Goal: Task Accomplishment & Management: Complete application form

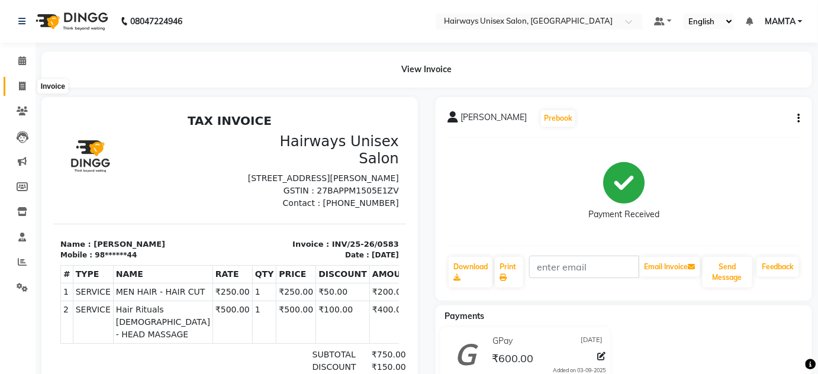
click at [23, 83] on icon at bounding box center [22, 86] width 7 height 9
select select "8320"
select select "service"
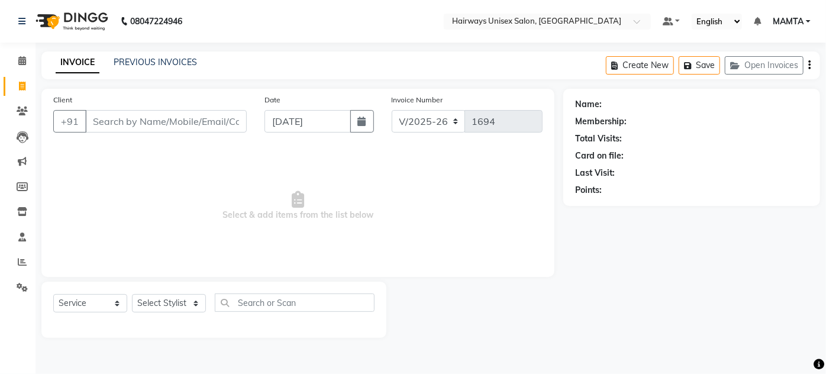
click at [129, 122] on input "Client" at bounding box center [166, 121] width 162 height 22
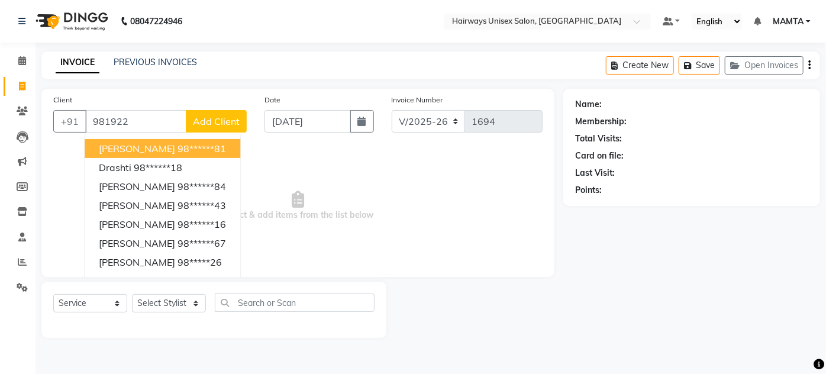
click at [175, 149] on span "[PERSON_NAME]" at bounding box center [137, 149] width 76 height 12
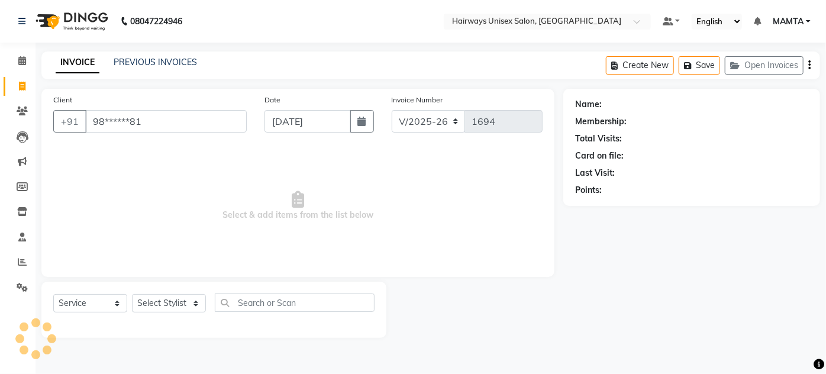
type input "98******81"
select select "1: Object"
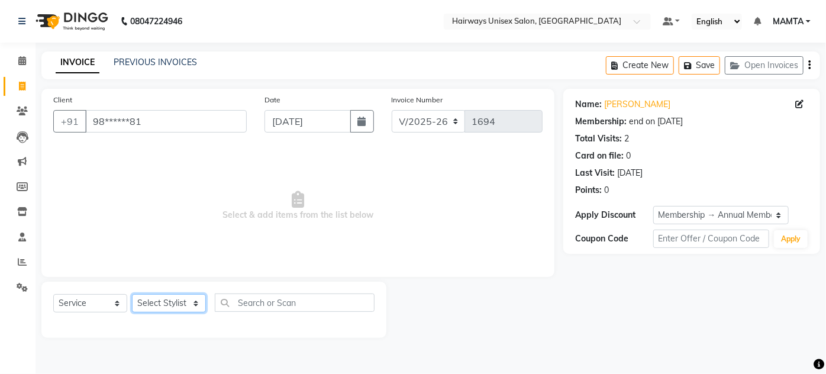
click at [171, 301] on select "Select Stylist [PERSON_NAME] [PERSON_NAME] [PERSON_NAME] MAMTA POOJA [PERSON_NA…" at bounding box center [169, 303] width 74 height 18
select select "81020"
click at [132, 294] on select "Select Stylist [PERSON_NAME] [PERSON_NAME] [PERSON_NAME] MAMTA POOJA [PERSON_NA…" at bounding box center [169, 303] width 74 height 18
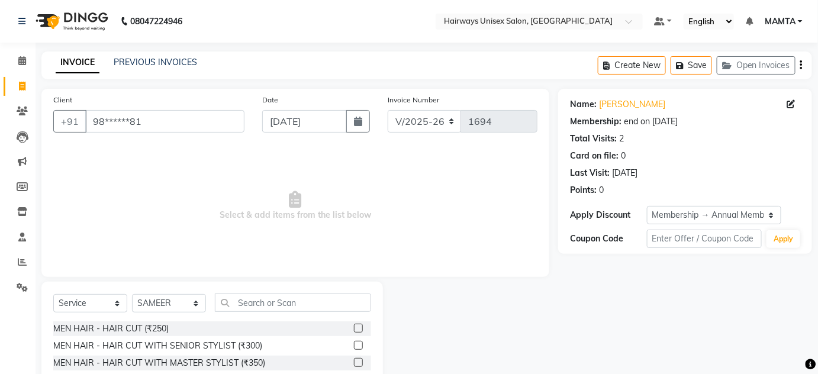
click at [354, 326] on label at bounding box center [358, 328] width 9 height 9
click at [354, 326] on input "checkbox" at bounding box center [358, 329] width 8 height 8
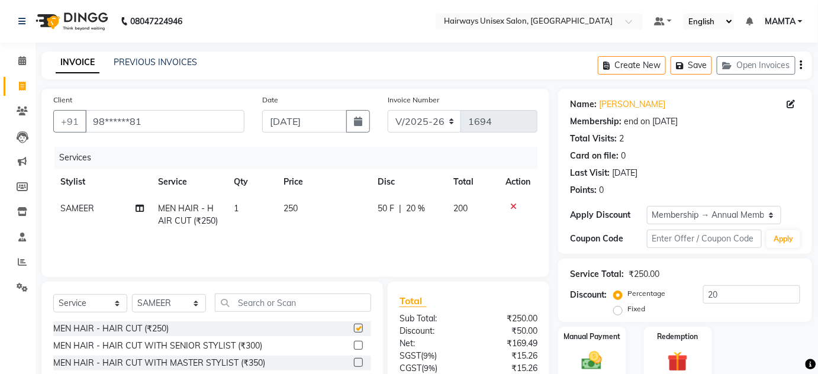
checkbox input "false"
click at [339, 307] on input "text" at bounding box center [293, 303] width 156 height 18
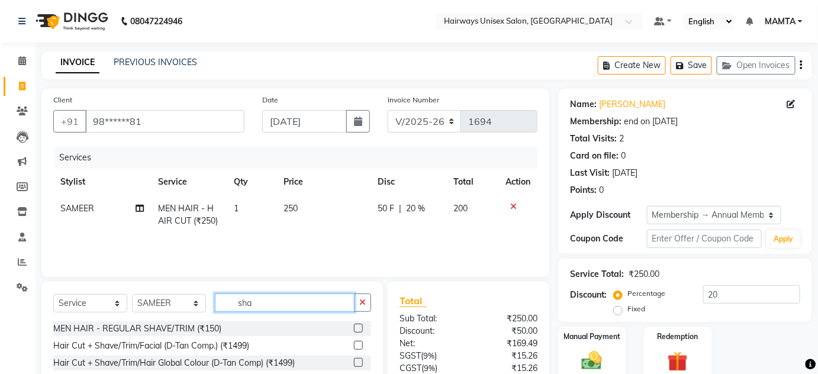
type input "sha"
click at [358, 327] on label at bounding box center [358, 328] width 9 height 9
click at [358, 327] on input "checkbox" at bounding box center [358, 329] width 8 height 8
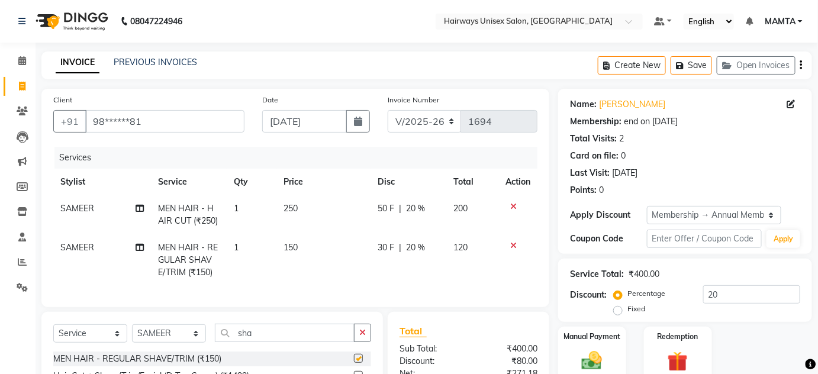
checkbox input "false"
click at [298, 342] on input "sha" at bounding box center [285, 333] width 140 height 18
type input "s"
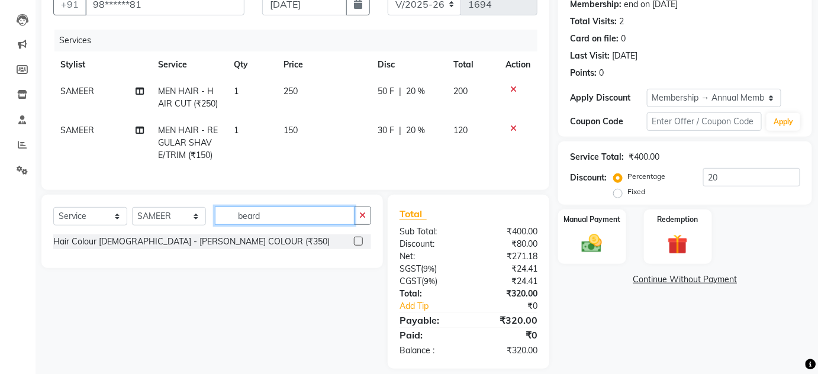
scroll to position [137, 0]
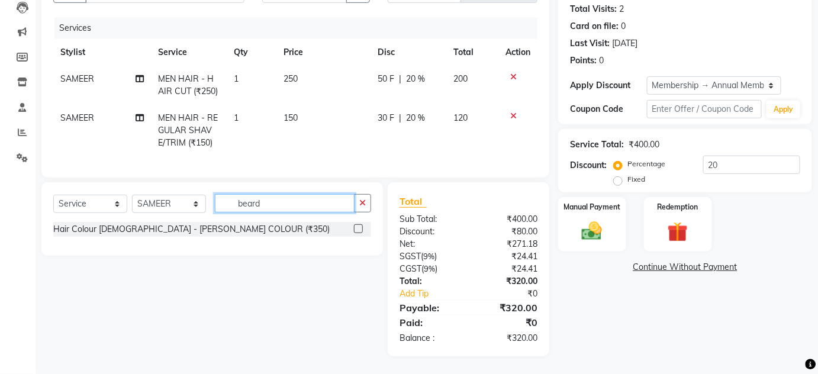
type input "beard"
click at [358, 227] on label at bounding box center [358, 228] width 9 height 9
click at [358, 227] on input "checkbox" at bounding box center [358, 230] width 8 height 8
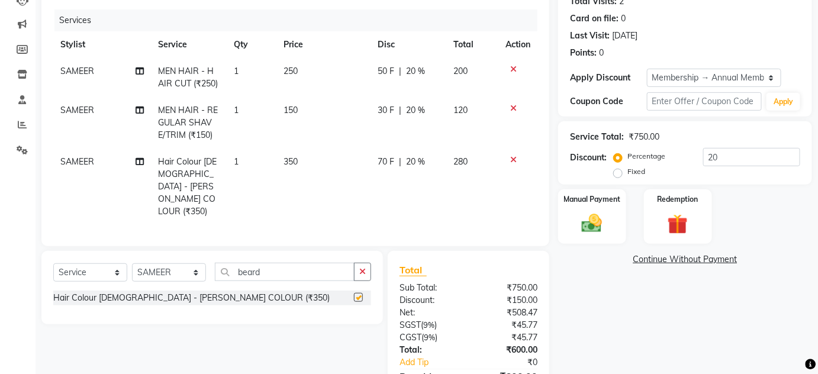
checkbox input "false"
click at [308, 263] on input "beard" at bounding box center [285, 272] width 140 height 18
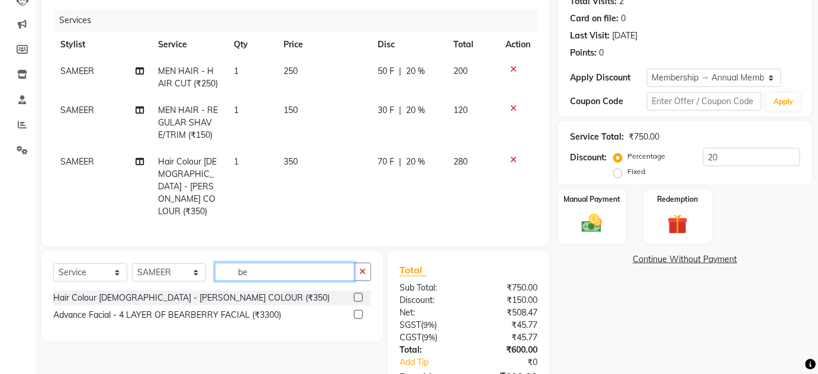
type input "b"
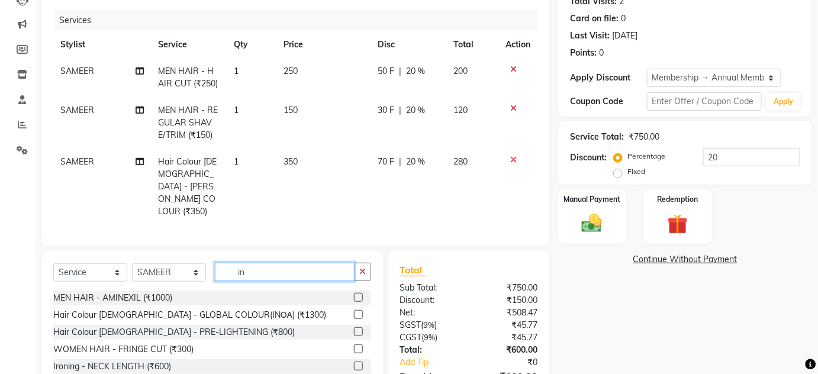
type input "in"
click at [354, 310] on label at bounding box center [358, 314] width 9 height 9
click at [354, 311] on input "checkbox" at bounding box center [358, 315] width 8 height 8
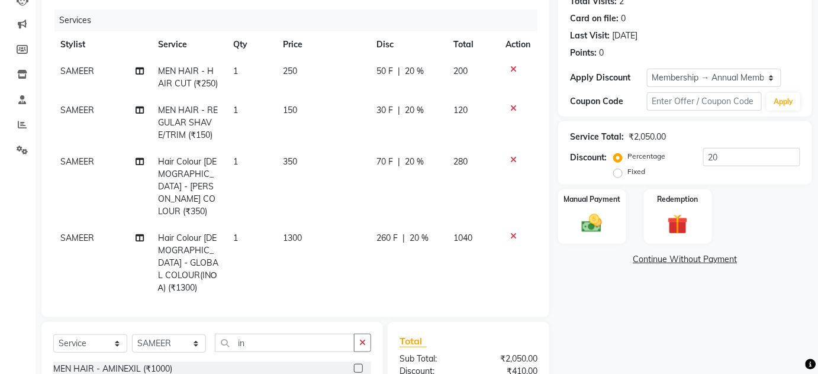
checkbox input "false"
click at [294, 162] on span "350" at bounding box center [290, 161] width 14 height 11
select select "81020"
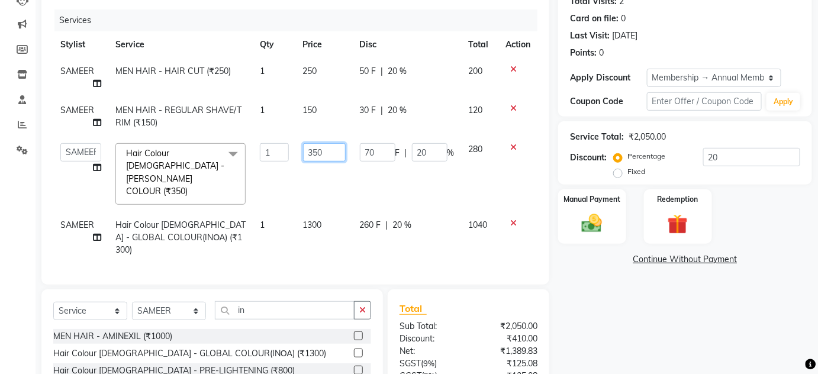
click at [327, 151] on input "350" at bounding box center [324, 152] width 43 height 18
type input "3"
type input "400"
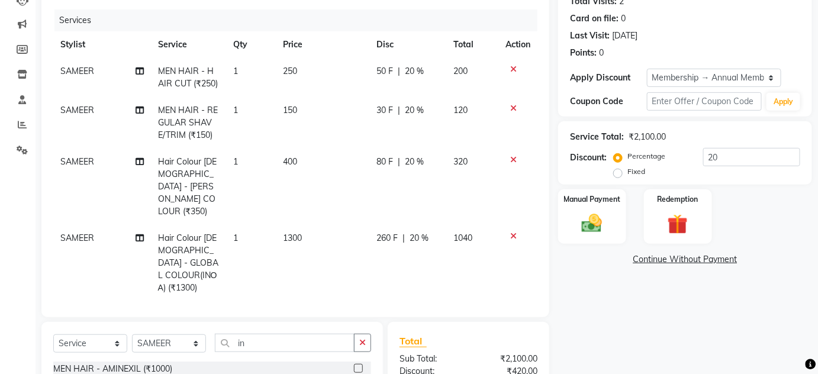
click at [485, 284] on div "Client +91 98******81 Date [DATE] Invoice Number INV/25-26 V/[PHONE_NUMBER] Ser…" at bounding box center [296, 223] width 526 height 545
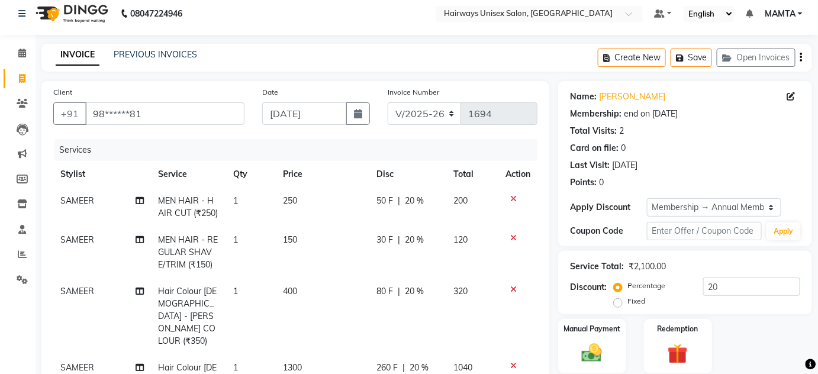
scroll to position [0, 0]
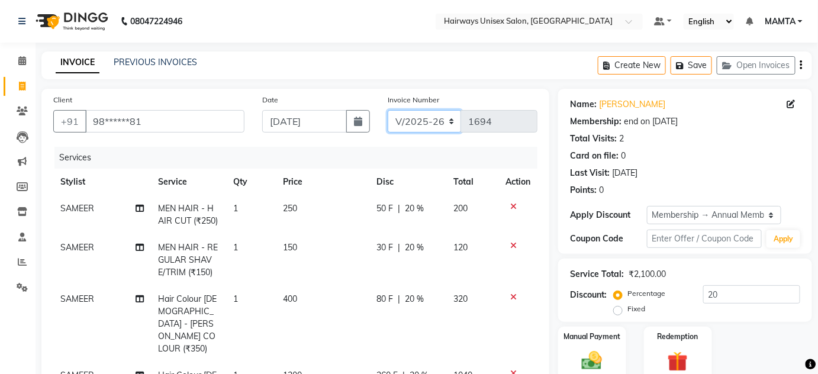
click at [419, 124] on select "INV/25-26 V/2025-26" at bounding box center [425, 121] width 74 height 22
select select "8645"
click at [388, 110] on select "INV/25-26 V/2025-26" at bounding box center [425, 121] width 74 height 22
type input "0584"
click at [803, 63] on button "button" at bounding box center [801, 65] width 2 height 28
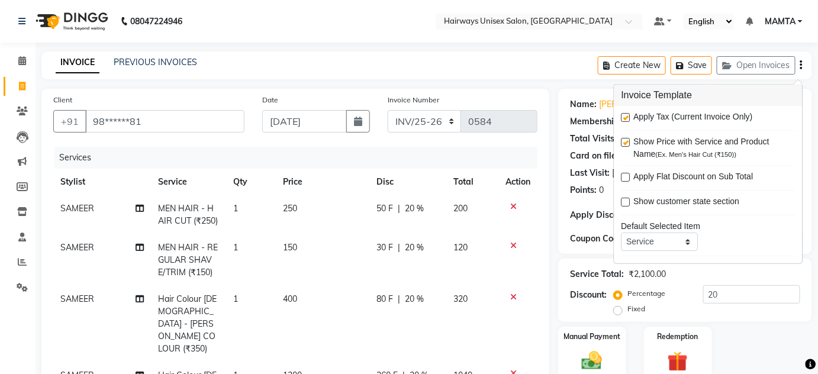
click at [629, 118] on label at bounding box center [626, 117] width 9 height 9
click at [629, 118] on input "checkbox" at bounding box center [626, 118] width 8 height 8
checkbox input "false"
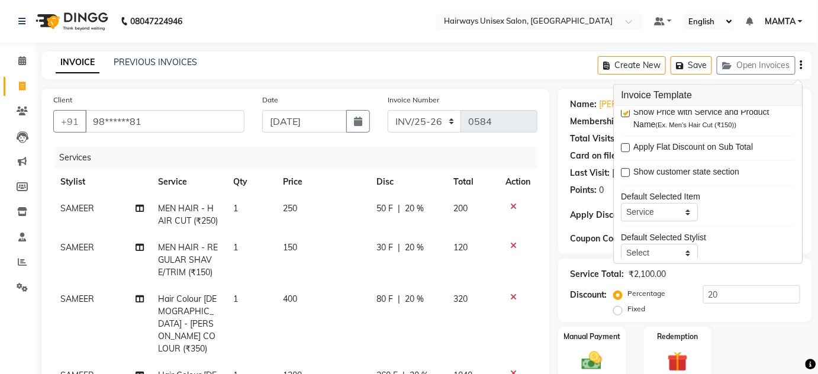
scroll to position [57, 0]
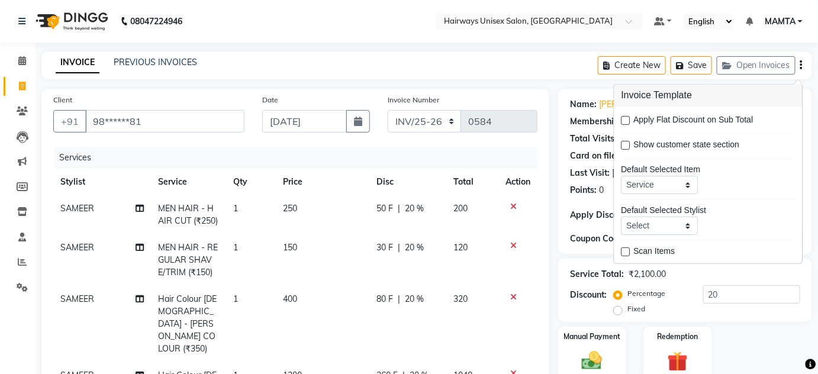
click at [743, 334] on div "Manual Payment Redemption" at bounding box center [685, 354] width 272 height 55
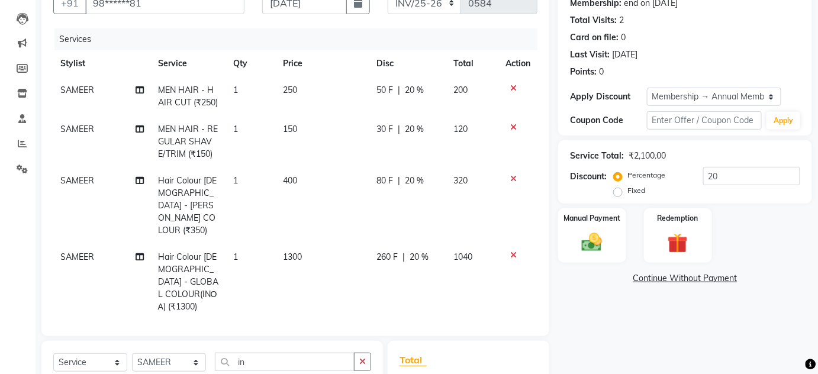
scroll to position [253, 0]
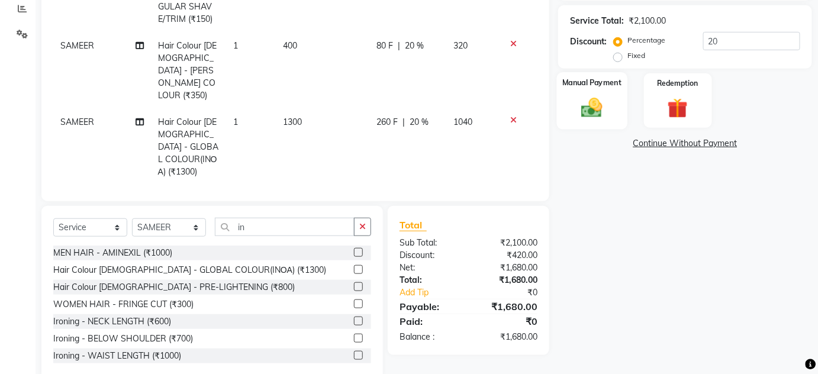
click at [591, 118] on img at bounding box center [592, 107] width 34 height 24
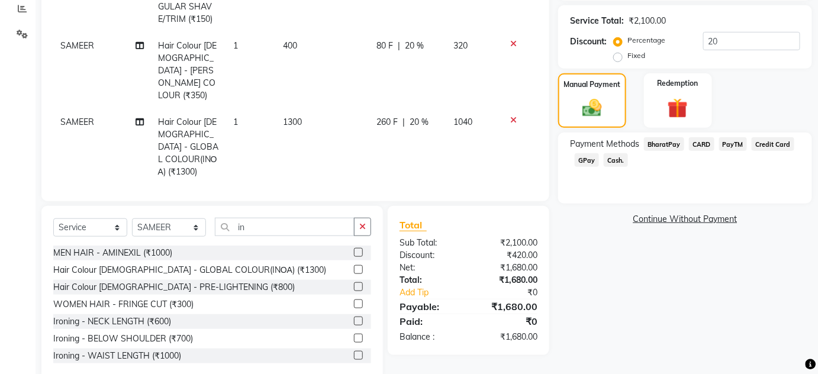
click at [616, 156] on span "Cash." at bounding box center [616, 160] width 24 height 14
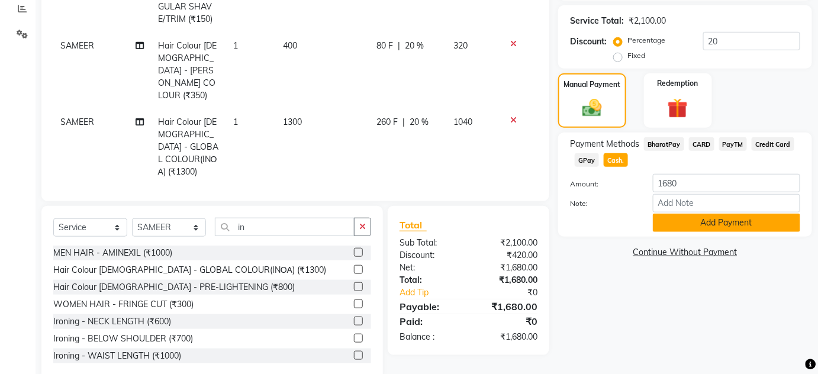
click at [688, 228] on button "Add Payment" at bounding box center [726, 223] width 147 height 18
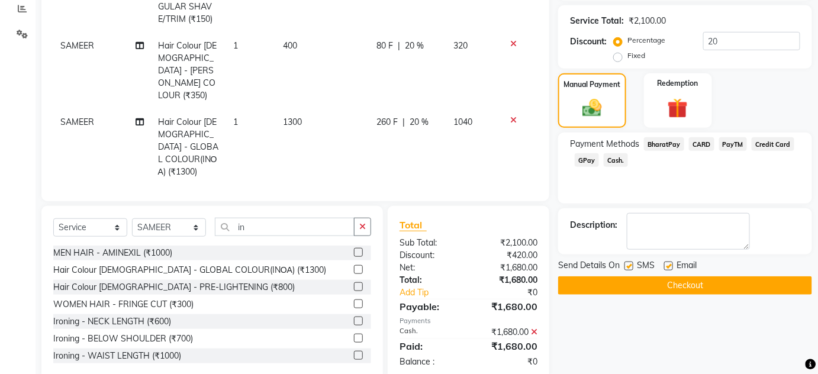
click at [671, 282] on button "Checkout" at bounding box center [685, 285] width 254 height 18
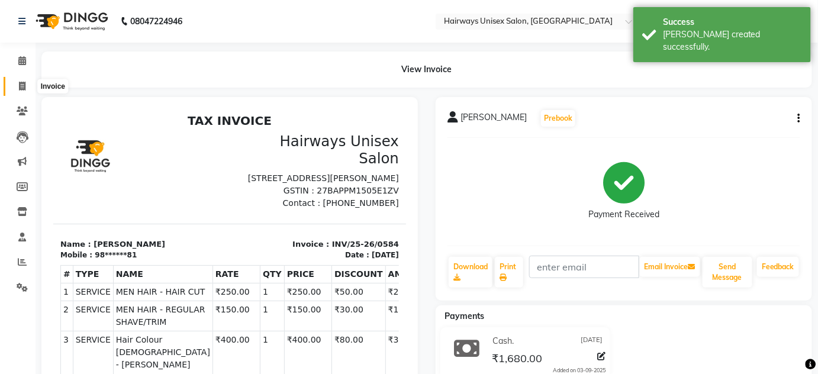
click at [22, 89] on icon at bounding box center [22, 86] width 7 height 9
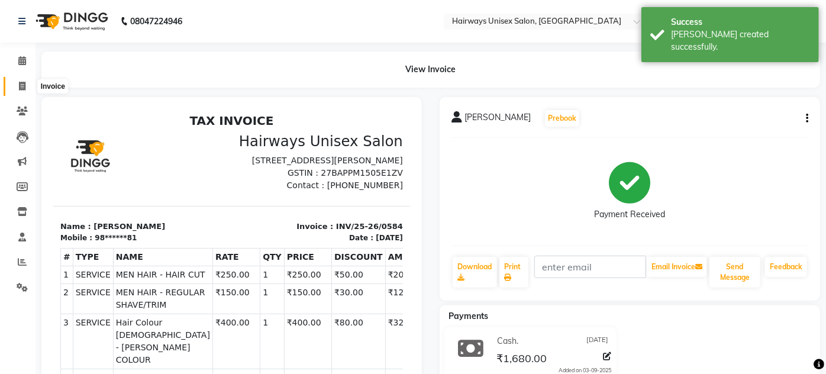
select select "8320"
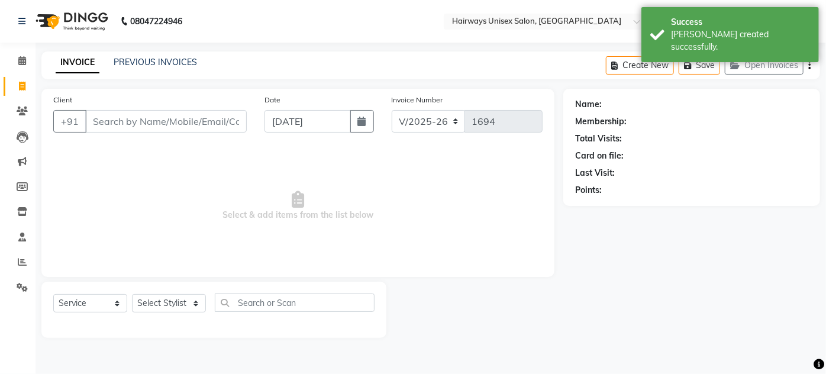
click at [128, 118] on input "Client" at bounding box center [166, 121] width 162 height 22
click at [73, 305] on select "Select Service Product Membership Package Voucher Prepaid Gift Card" at bounding box center [90, 303] width 74 height 18
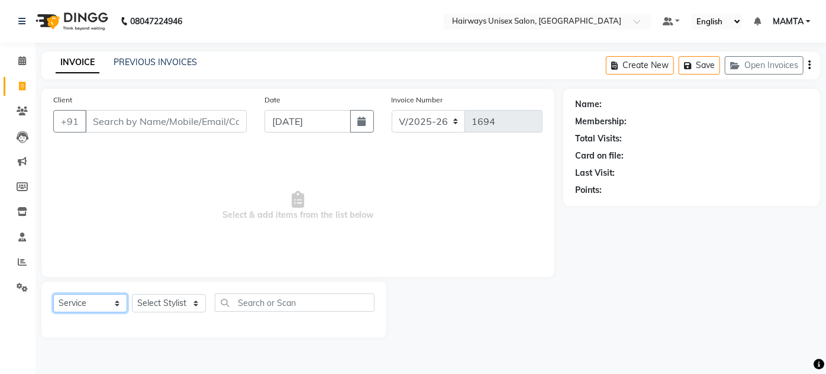
select select "membership"
click at [53, 294] on select "Select Service Product Membership Package Voucher Prepaid Gift Card" at bounding box center [90, 303] width 74 height 18
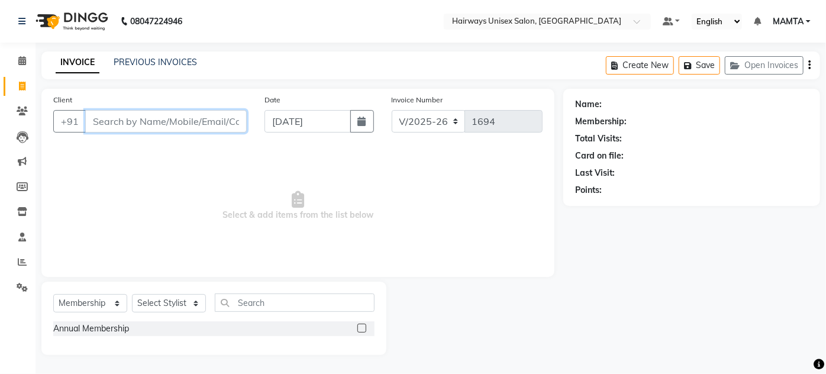
click at [157, 126] on input "Client" at bounding box center [166, 121] width 162 height 22
type input "8975947389"
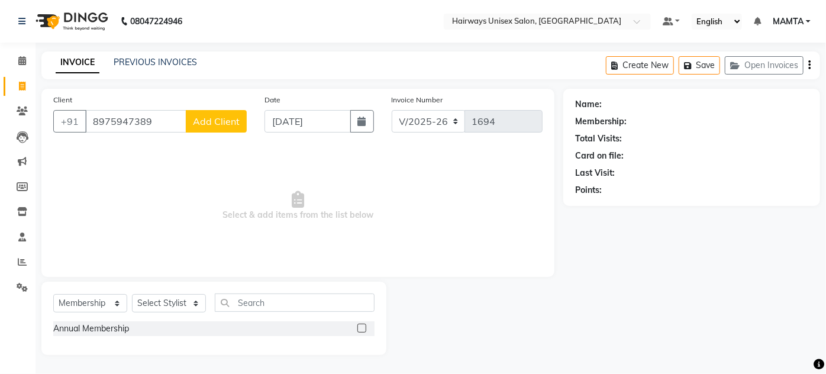
click at [212, 123] on span "Add Client" at bounding box center [216, 121] width 47 height 12
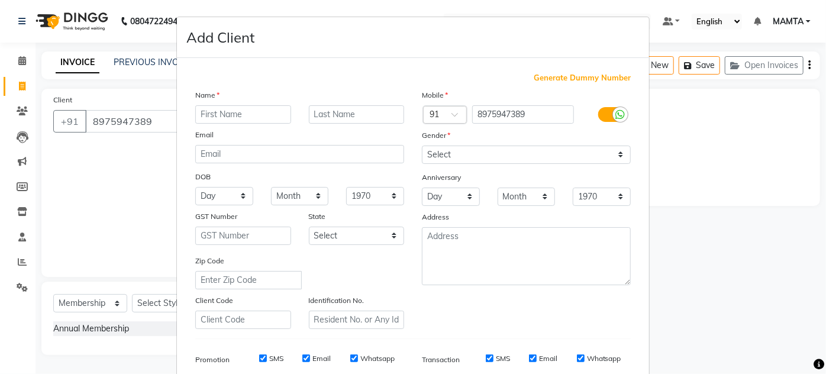
click at [246, 113] on input "text" at bounding box center [243, 114] width 96 height 18
type input "[PERSON_NAME]"
click at [322, 115] on input "text" at bounding box center [357, 114] width 96 height 18
type input "patil"
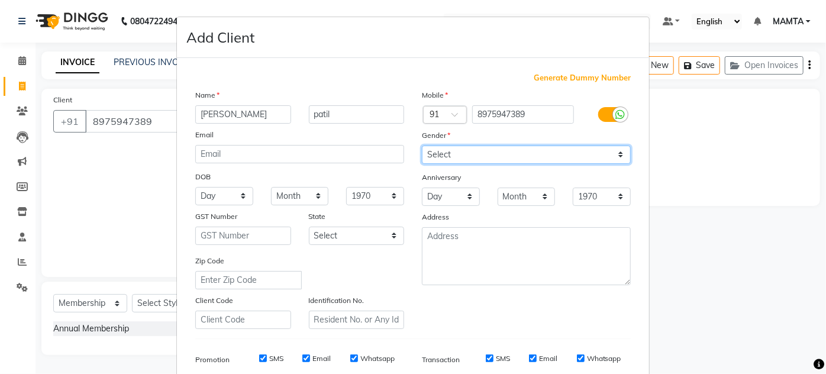
click at [456, 151] on select "Select [DEMOGRAPHIC_DATA] [DEMOGRAPHIC_DATA] Other Prefer Not To Say" at bounding box center [526, 155] width 209 height 18
select select "[DEMOGRAPHIC_DATA]"
click at [422, 146] on select "Select [DEMOGRAPHIC_DATA] [DEMOGRAPHIC_DATA] Other Prefer Not To Say" at bounding box center [526, 155] width 209 height 18
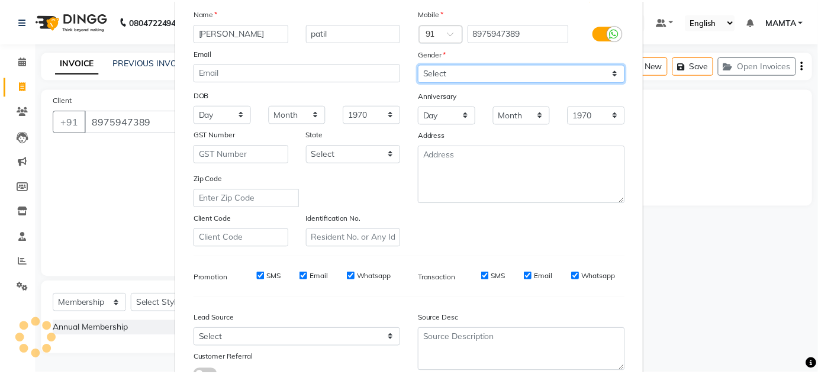
scroll to position [172, 0]
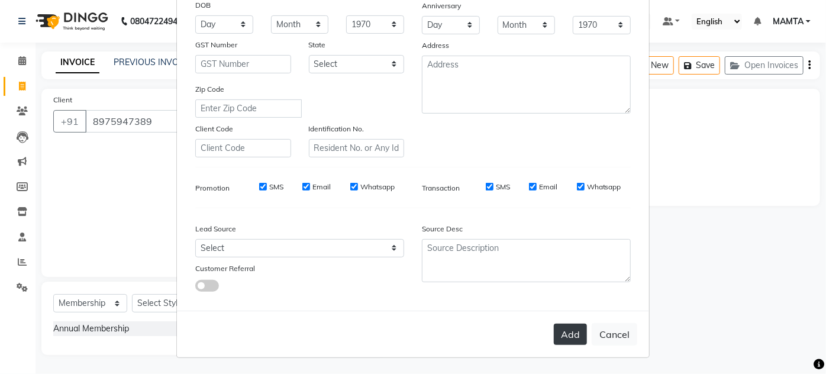
click at [575, 337] on button "Add" at bounding box center [570, 334] width 33 height 21
type input "89******89"
select select
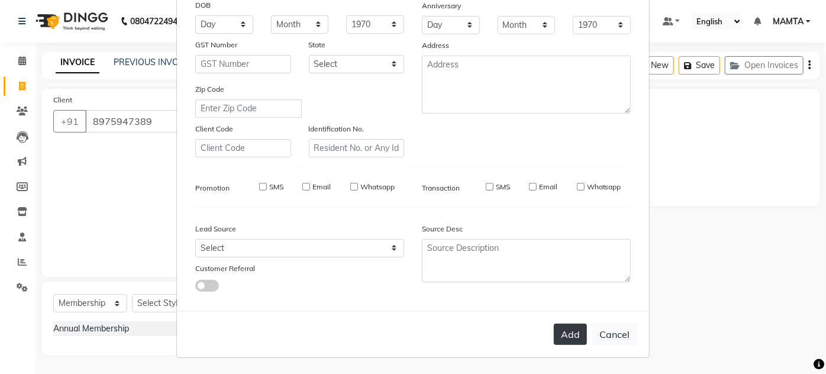
select select
checkbox input "false"
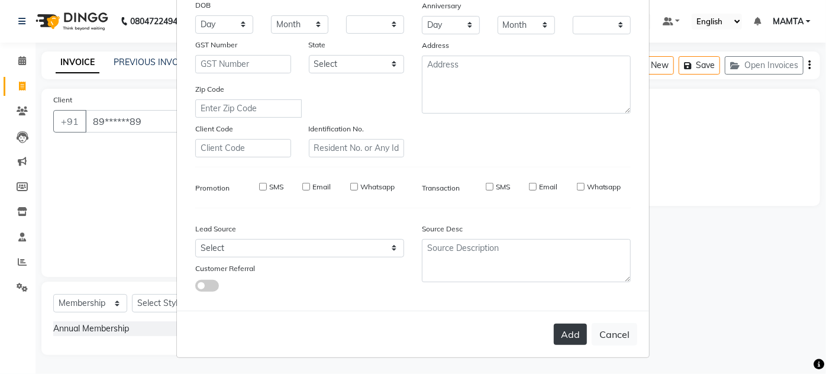
checkbox input "false"
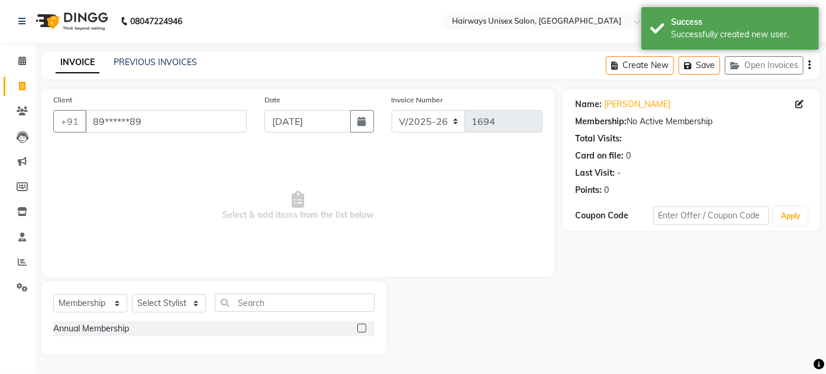
click at [362, 328] on label at bounding box center [362, 328] width 9 height 9
click at [362, 328] on input "checkbox" at bounding box center [362, 329] width 8 height 8
checkbox input "false"
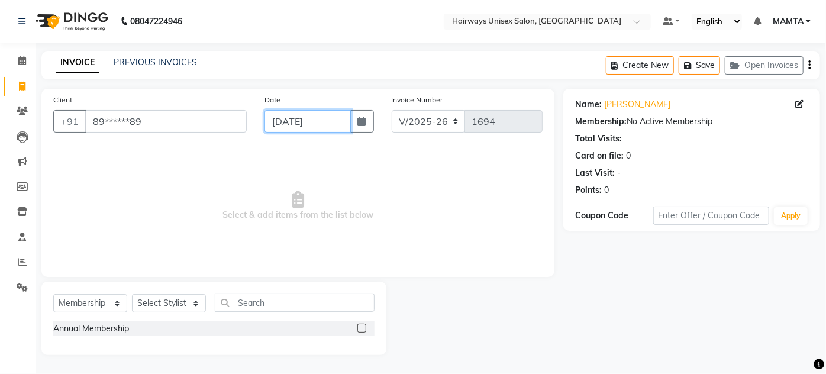
click at [309, 120] on input "[DATE]" at bounding box center [308, 121] width 86 height 22
select select "9"
select select "2025"
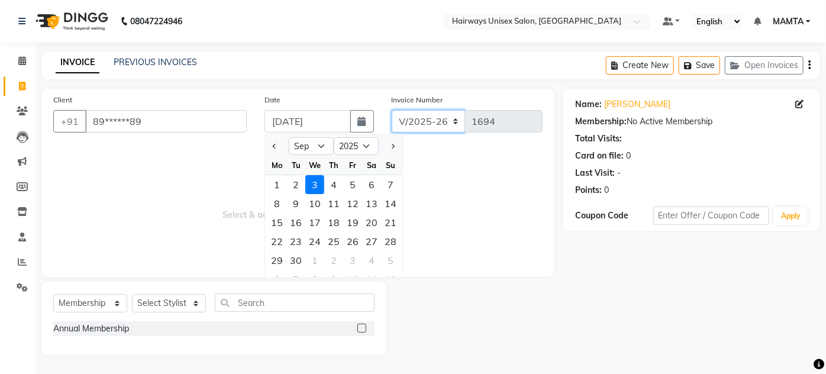
click at [440, 120] on select "INV/25-26 V/2025-26" at bounding box center [429, 121] width 74 height 22
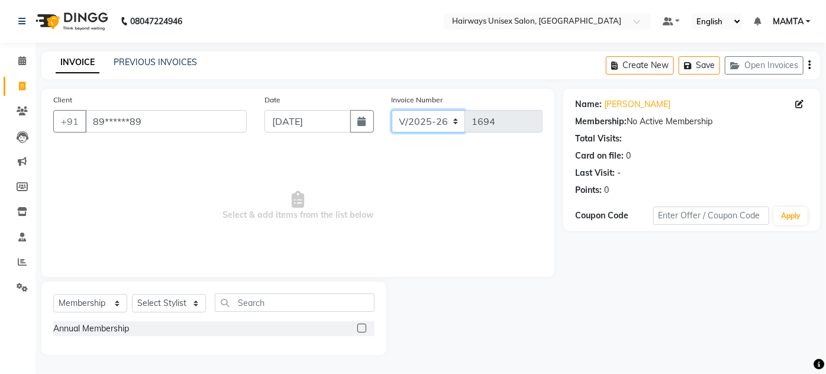
click at [427, 121] on select "INV/25-26 V/2025-26" at bounding box center [429, 121] width 74 height 22
select select "8645"
click at [392, 110] on select "INV/25-26 V/2025-26" at bounding box center [429, 121] width 74 height 22
type input "0585"
click at [365, 326] on label at bounding box center [362, 328] width 9 height 9
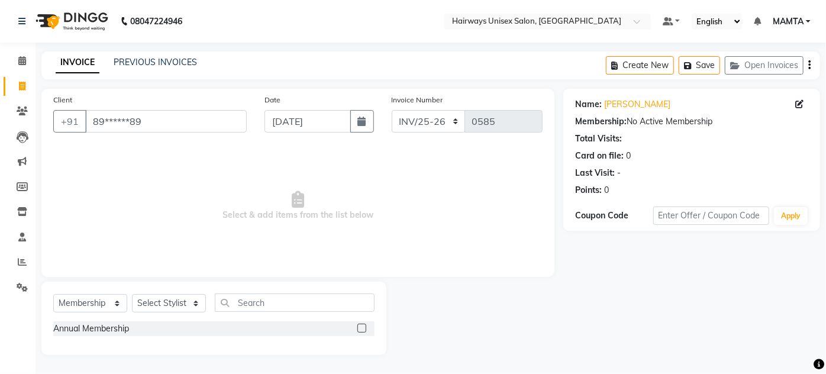
click at [365, 326] on input "checkbox" at bounding box center [362, 329] width 8 height 8
checkbox input "false"
click at [165, 307] on select "Select Stylist [PERSON_NAME] [PERSON_NAME] [PERSON_NAME] MAMTA POOJA [PERSON_NA…" at bounding box center [169, 303] width 74 height 18
select select "80508"
click at [132, 294] on select "Select Stylist [PERSON_NAME] [PERSON_NAME] [PERSON_NAME] MAMTA POOJA [PERSON_NA…" at bounding box center [169, 303] width 74 height 18
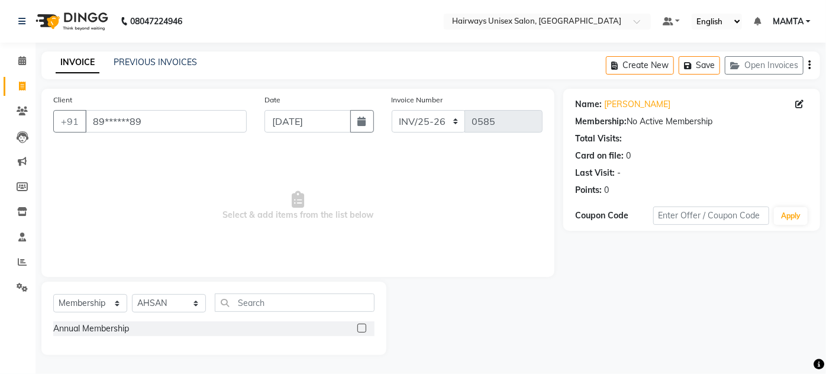
click at [362, 329] on label at bounding box center [362, 328] width 9 height 9
click at [362, 329] on input "checkbox" at bounding box center [362, 329] width 8 height 8
select select "select"
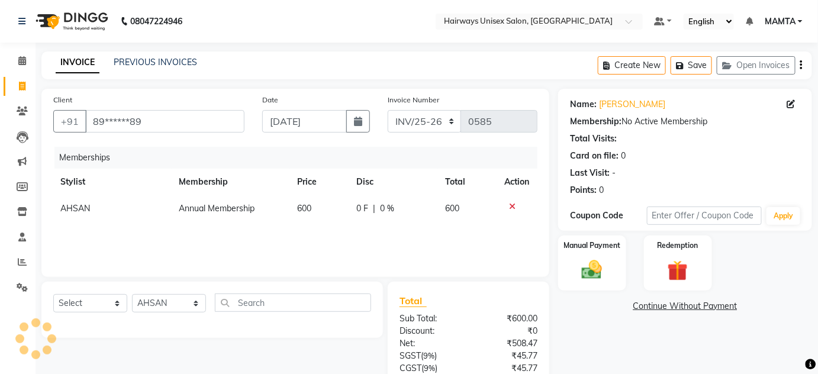
click at [800, 65] on icon "button" at bounding box center [801, 65] width 2 height 1
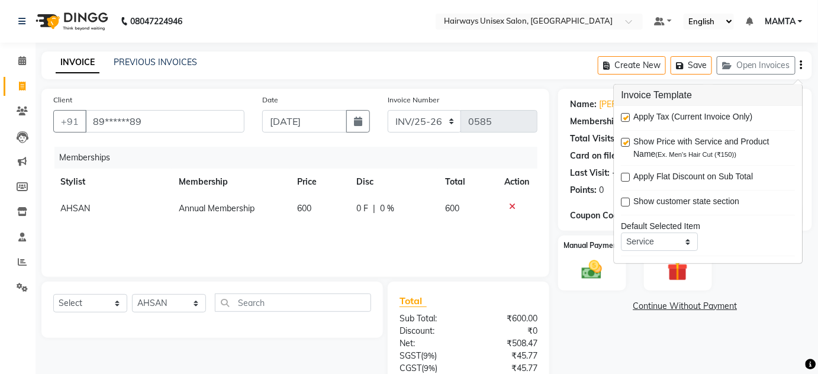
click at [626, 117] on label at bounding box center [626, 117] width 9 height 9
click at [626, 117] on input "checkbox" at bounding box center [626, 118] width 8 height 8
checkbox input "false"
click at [586, 320] on div "Name: [PERSON_NAME] Membership: No Active Membership Total Visits: Card on file…" at bounding box center [689, 254] width 263 height 330
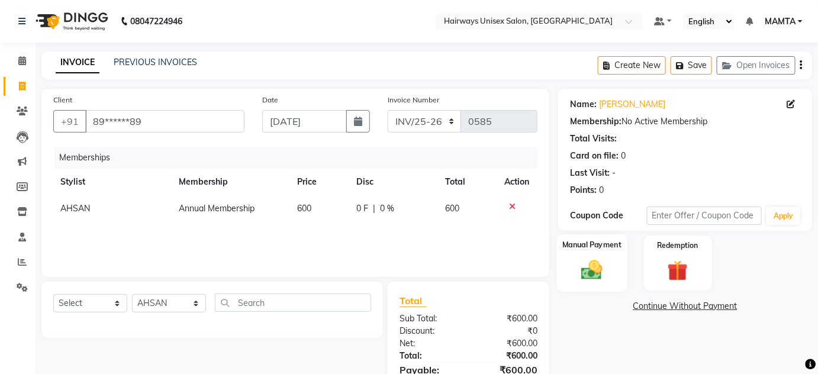
click at [599, 268] on img at bounding box center [592, 270] width 34 height 24
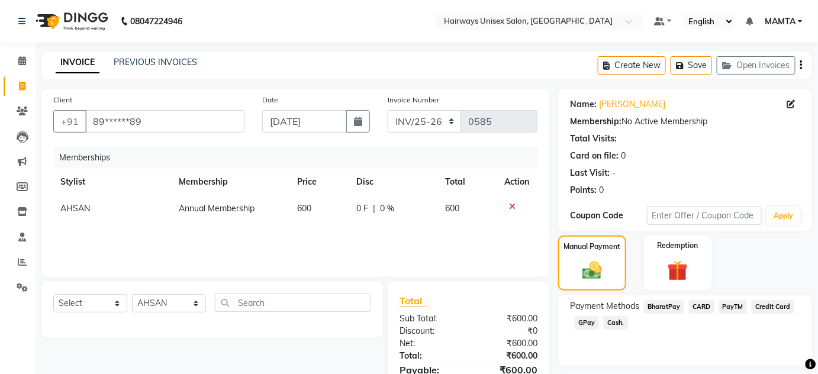
click at [610, 323] on span "Cash." at bounding box center [616, 323] width 24 height 14
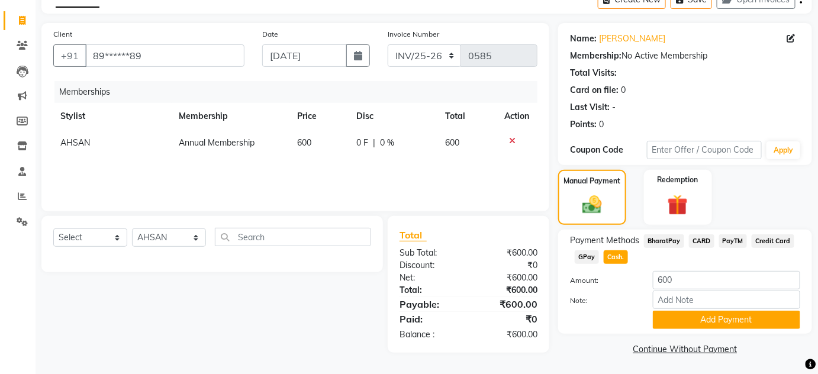
scroll to position [66, 0]
click at [729, 324] on button "Add Payment" at bounding box center [726, 319] width 147 height 18
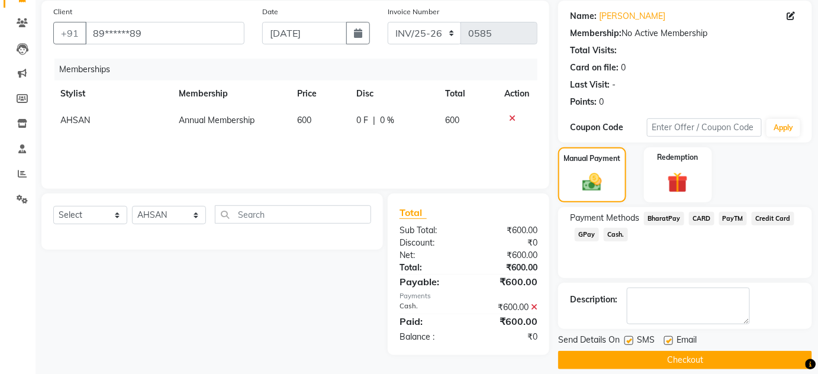
scroll to position [100, 0]
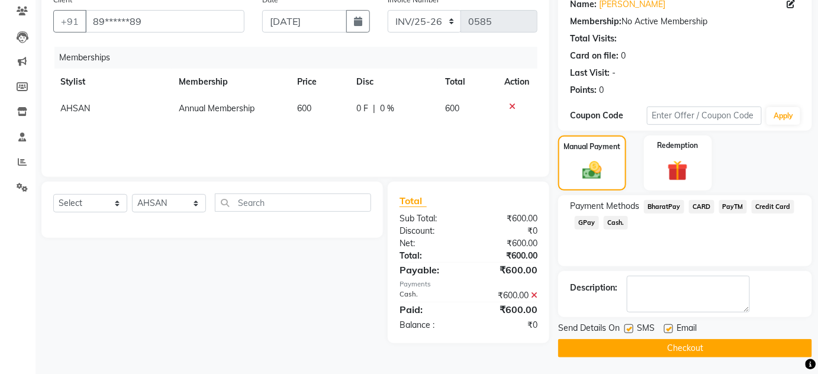
click at [749, 342] on button "Checkout" at bounding box center [685, 348] width 254 height 18
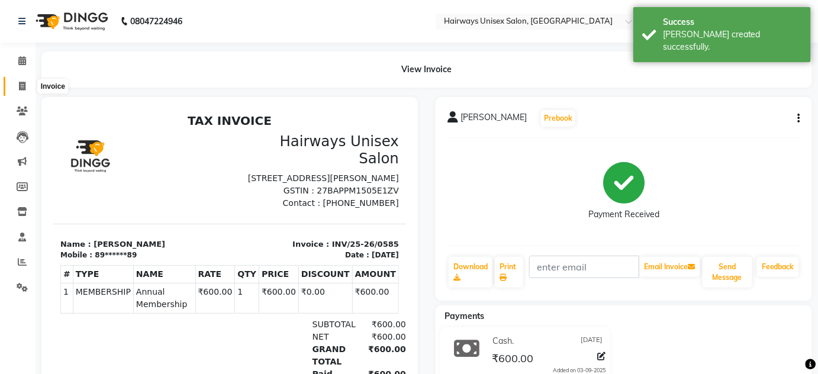
click at [20, 88] on icon at bounding box center [22, 86] width 7 height 9
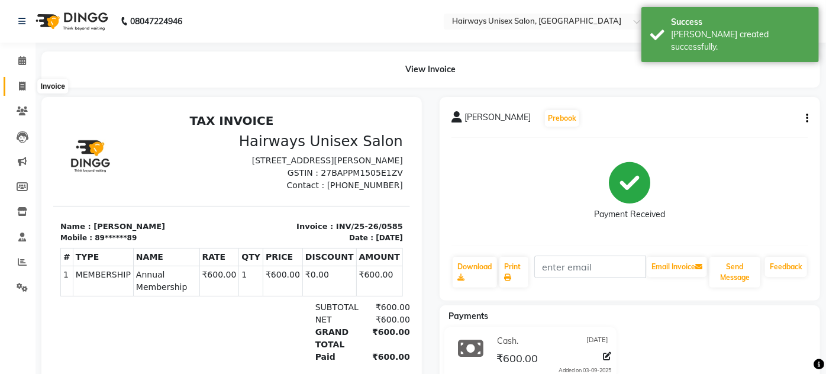
select select "8320"
select select "service"
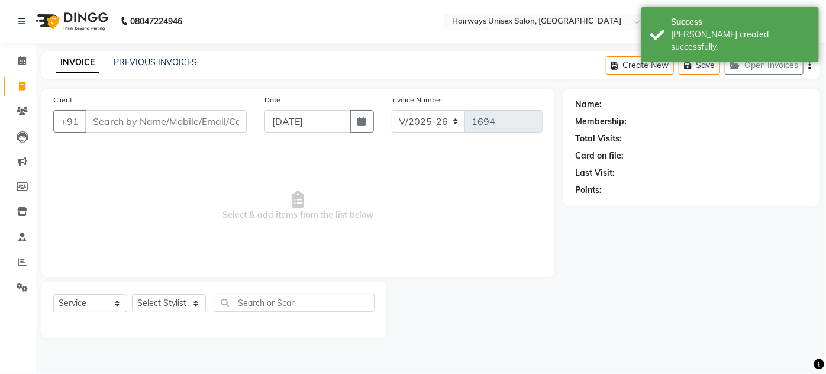
click at [133, 123] on input "Client" at bounding box center [166, 121] width 162 height 22
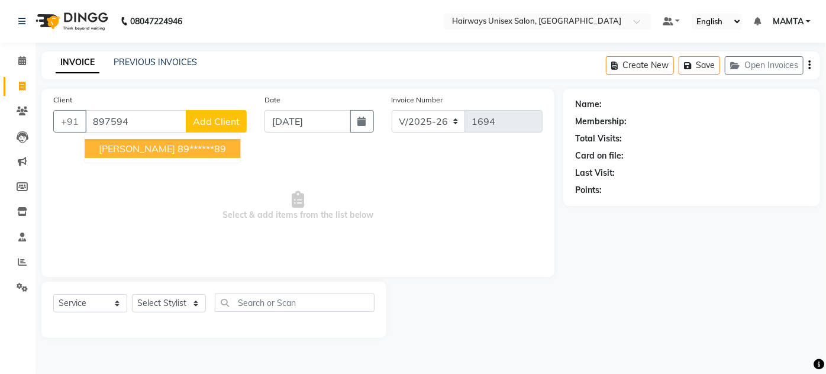
click at [110, 148] on span "[PERSON_NAME]" at bounding box center [137, 149] width 76 height 12
type input "89******89"
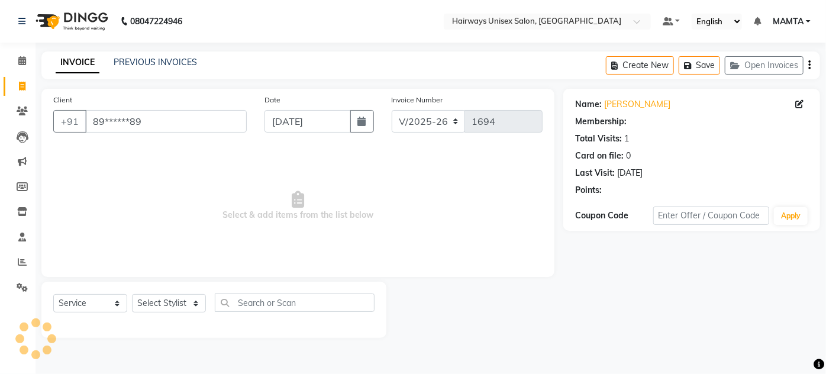
select select "1: Object"
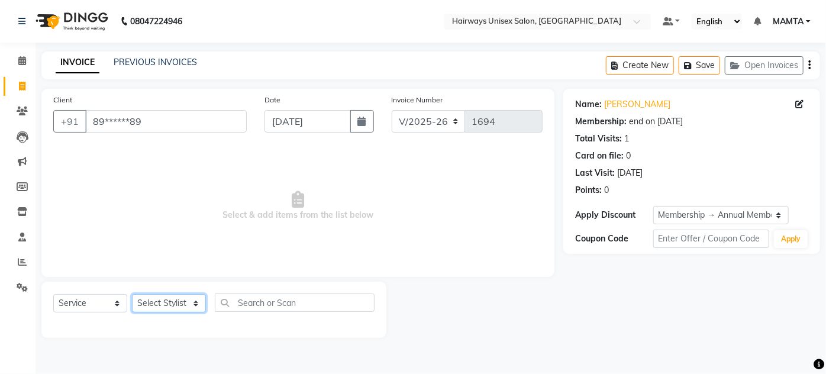
click at [153, 303] on select "Select Stylist [PERSON_NAME] [PERSON_NAME] [PERSON_NAME] MAMTA POOJA [PERSON_NA…" at bounding box center [169, 303] width 74 height 18
select select "80508"
click at [132, 294] on select "Select Stylist [PERSON_NAME] [PERSON_NAME] [PERSON_NAME] MAMTA POOJA [PERSON_NA…" at bounding box center [169, 303] width 74 height 18
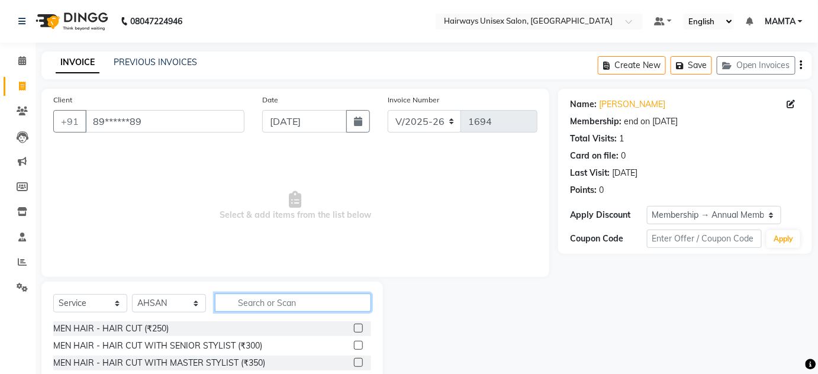
click at [253, 302] on input "text" at bounding box center [293, 303] width 156 height 18
type input "t"
type input "root"
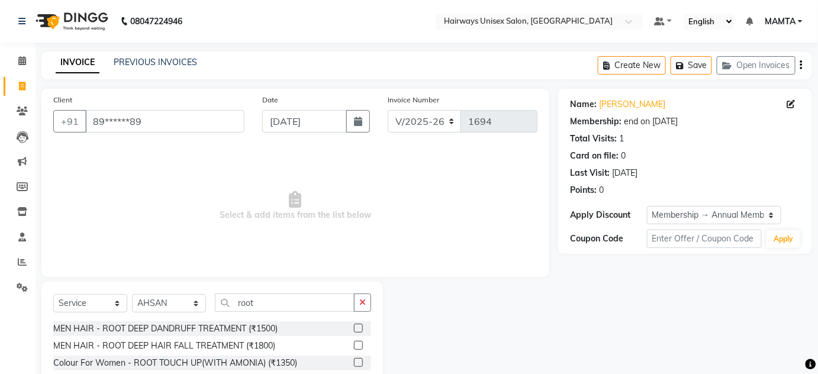
click at [358, 347] on label at bounding box center [358, 345] width 9 height 9
click at [358, 347] on input "checkbox" at bounding box center [358, 346] width 8 height 8
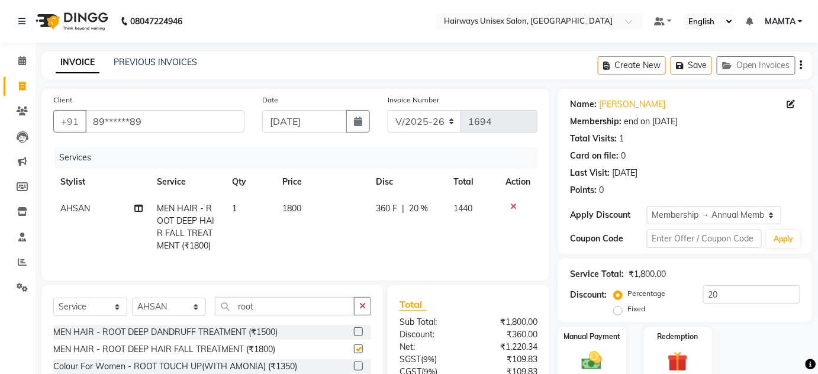
checkbox input "false"
click at [421, 205] on span "20 %" at bounding box center [419, 208] width 19 height 12
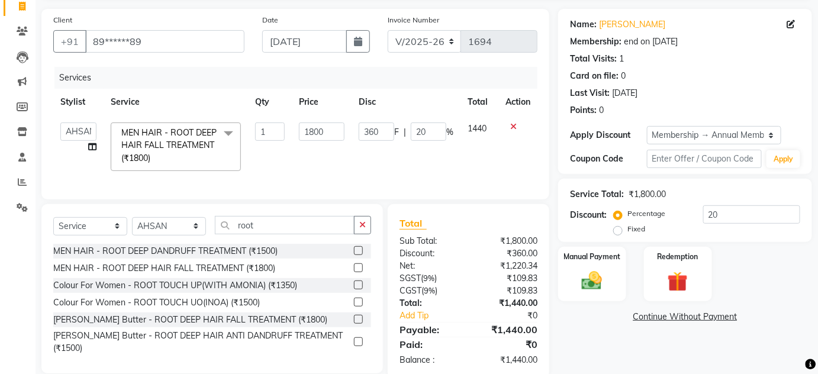
scroll to position [55, 0]
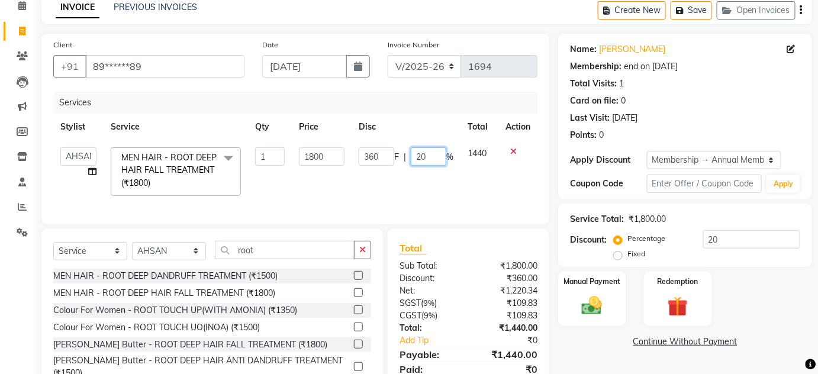
click at [430, 158] on input "20" at bounding box center [429, 156] width 36 height 18
type input "2"
type input "10"
click at [433, 186] on td "360 F | 10 %" at bounding box center [406, 171] width 109 height 63
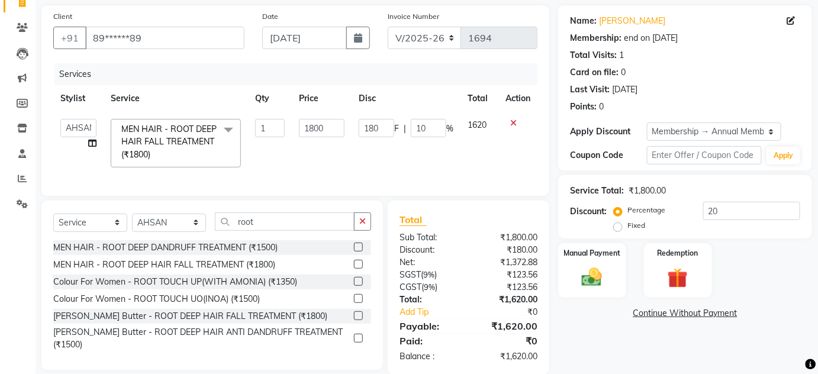
scroll to position [109, 0]
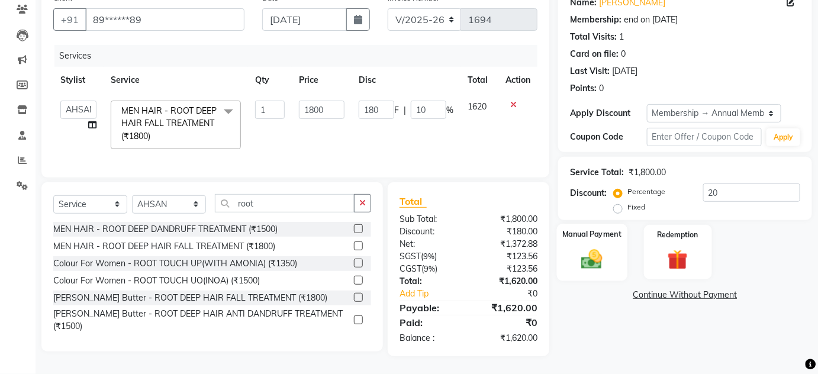
click at [594, 250] on img at bounding box center [592, 259] width 34 height 24
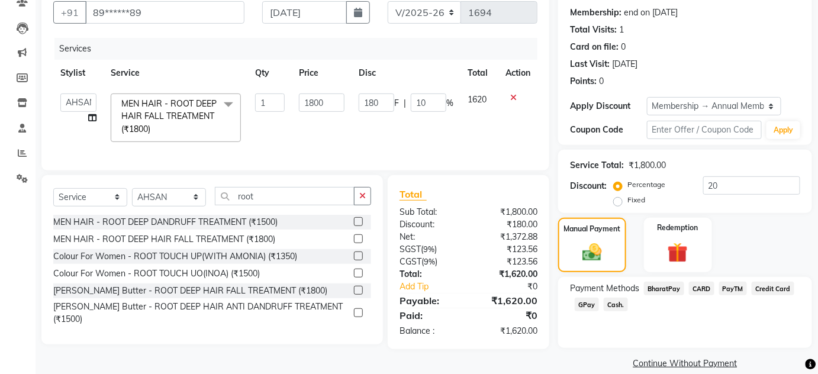
click at [589, 303] on span "GPay" at bounding box center [587, 305] width 24 height 14
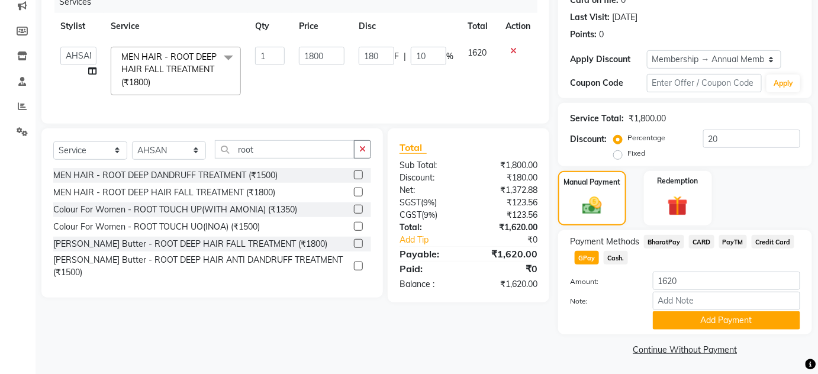
scroll to position [157, 0]
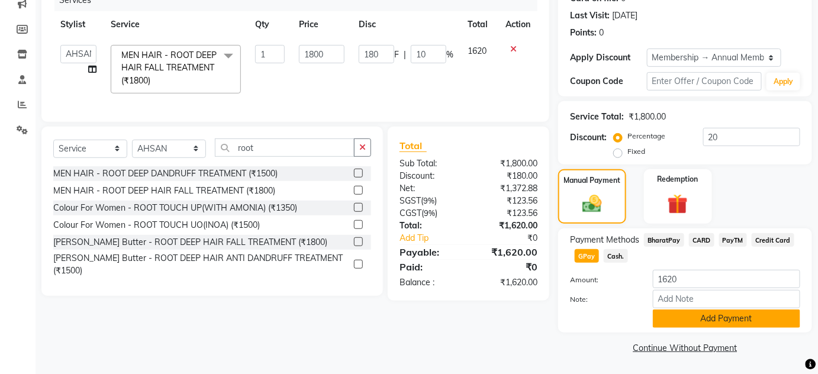
click at [663, 327] on button "Add Payment" at bounding box center [726, 319] width 147 height 18
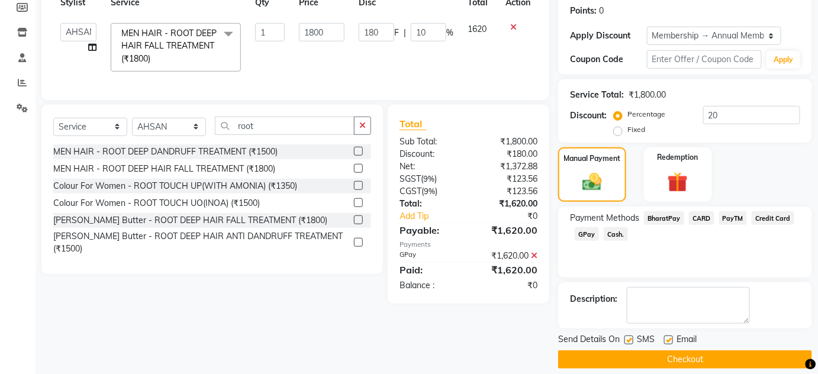
scroll to position [191, 0]
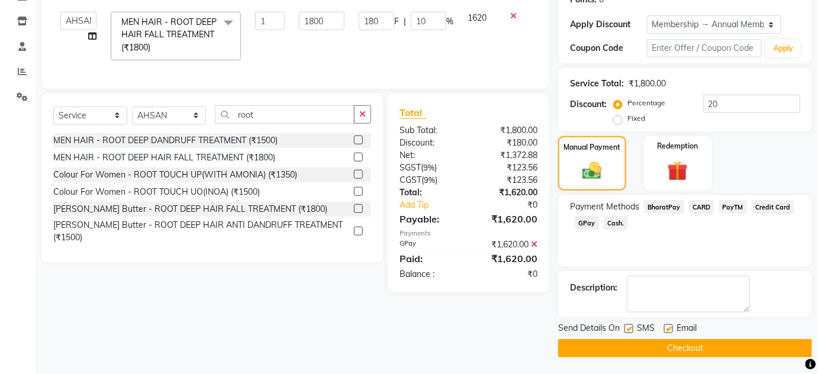
click at [662, 350] on button "Checkout" at bounding box center [685, 348] width 254 height 18
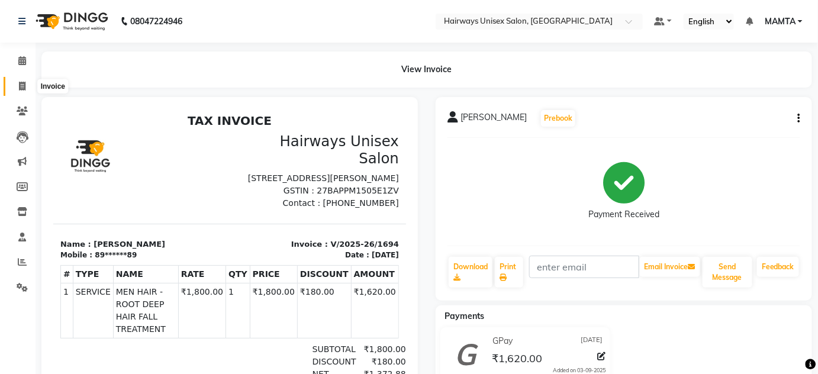
click at [20, 85] on icon at bounding box center [22, 86] width 7 height 9
select select "8320"
select select "service"
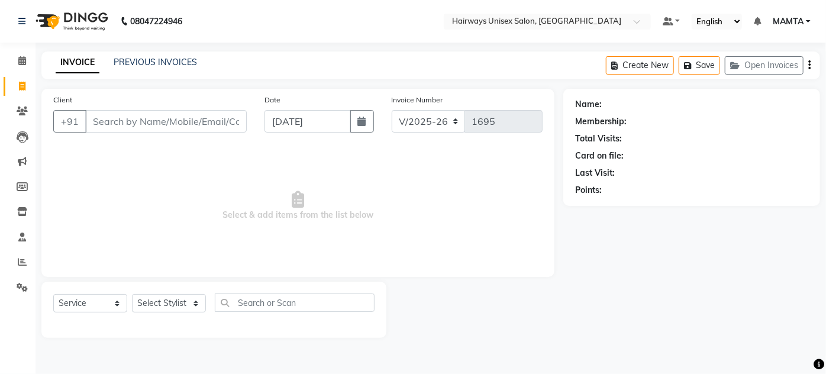
click at [107, 121] on input "Client" at bounding box center [166, 121] width 162 height 22
click at [107, 120] on input "Client" at bounding box center [166, 121] width 162 height 22
click at [110, 120] on input "Client" at bounding box center [166, 121] width 162 height 22
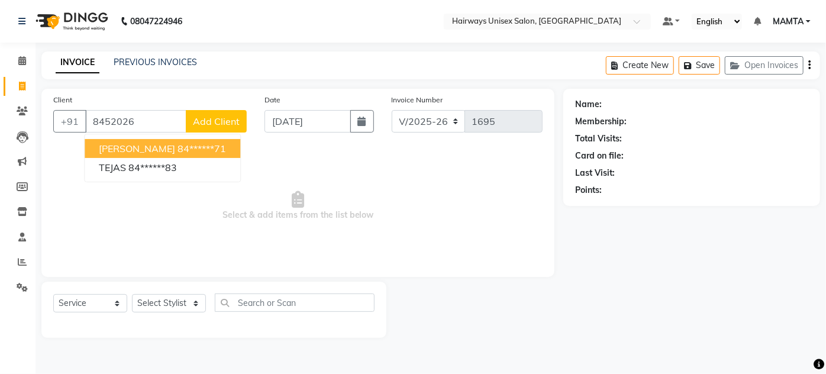
click at [126, 144] on span "[PERSON_NAME]" at bounding box center [137, 149] width 76 height 12
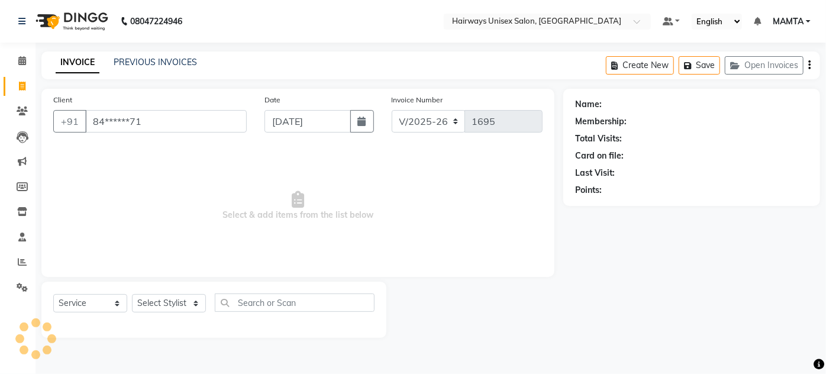
type input "84******71"
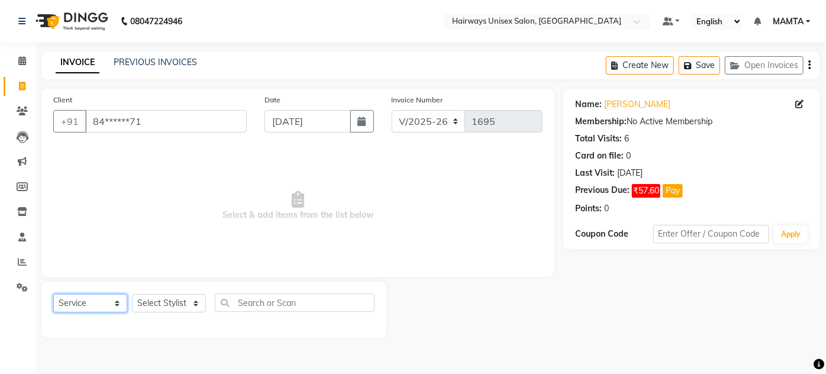
click at [79, 298] on select "Select Service Product Membership Package Voucher Prepaid Gift Card" at bounding box center [90, 303] width 74 height 18
select select "membership"
click at [53, 294] on select "Select Service Product Membership Package Voucher Prepaid Gift Card" at bounding box center [90, 303] width 74 height 18
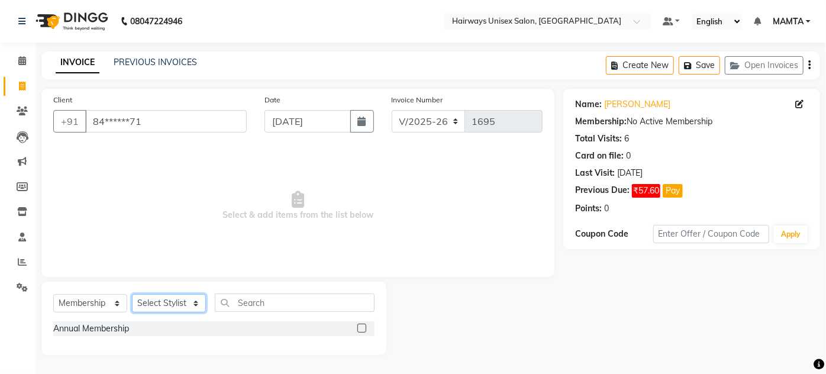
click at [173, 302] on select "Select Stylist [PERSON_NAME] [PERSON_NAME] [PERSON_NAME] MAMTA POOJA [PERSON_NA…" at bounding box center [169, 303] width 74 height 18
select select "80507"
click at [132, 294] on select "Select Stylist [PERSON_NAME] [PERSON_NAME] [PERSON_NAME] MAMTA POOJA [PERSON_NA…" at bounding box center [169, 303] width 74 height 18
click at [365, 328] on label at bounding box center [362, 328] width 9 height 9
click at [365, 328] on input "checkbox" at bounding box center [362, 329] width 8 height 8
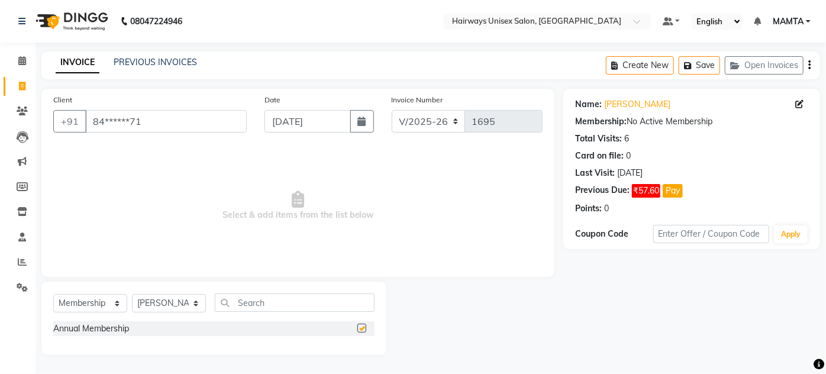
select select "select"
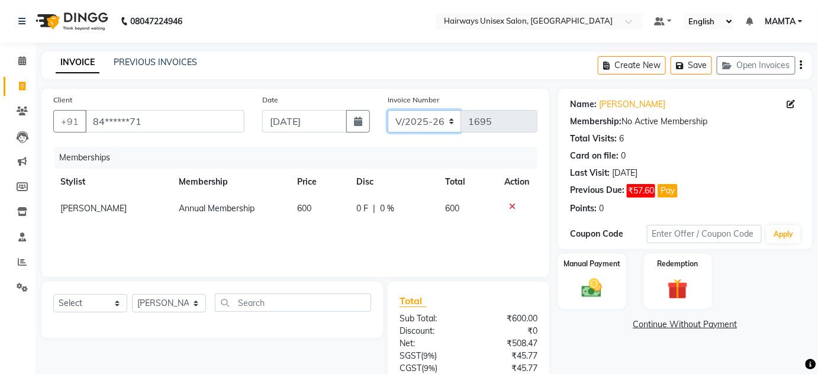
click at [432, 123] on select "INV/25-26 V/2025-26" at bounding box center [425, 121] width 74 height 22
select select "8645"
click at [388, 110] on select "INV/25-26 V/2025-26" at bounding box center [425, 121] width 74 height 22
type input "0586"
click at [804, 63] on div "Create New Save Open Invoices" at bounding box center [705, 65] width 214 height 28
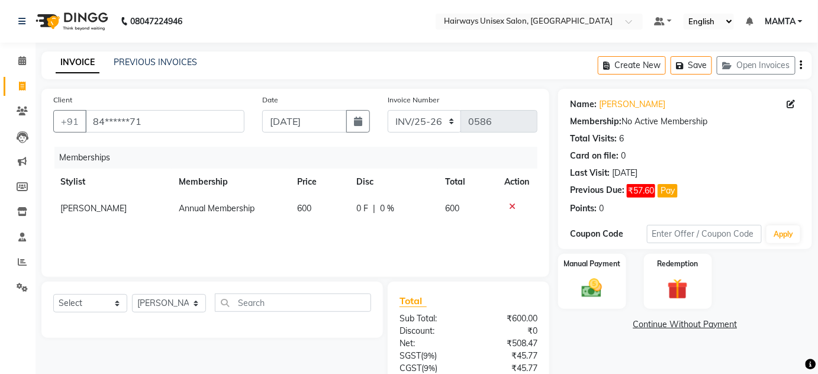
click at [800, 66] on icon "button" at bounding box center [801, 65] width 2 height 1
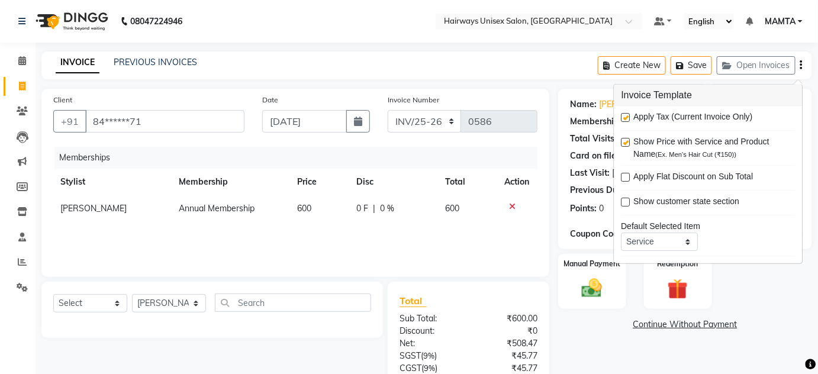
click at [628, 115] on label at bounding box center [626, 117] width 9 height 9
click at [628, 115] on input "checkbox" at bounding box center [626, 118] width 8 height 8
checkbox input "false"
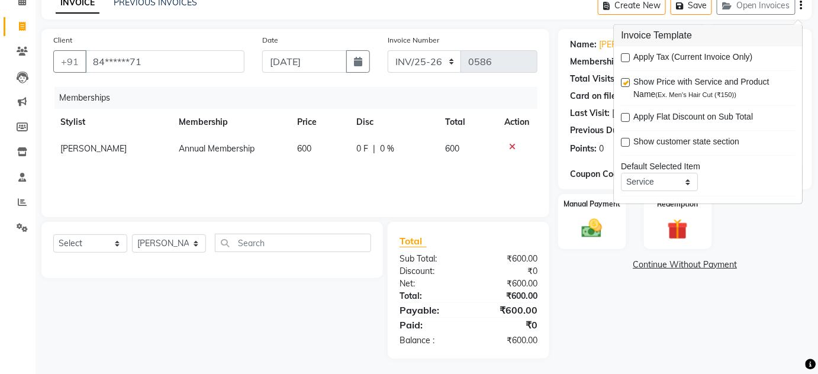
scroll to position [62, 0]
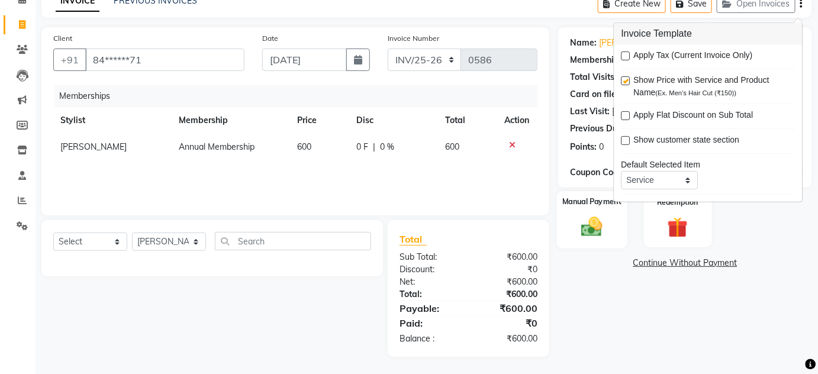
click at [600, 230] on img at bounding box center [592, 227] width 34 height 24
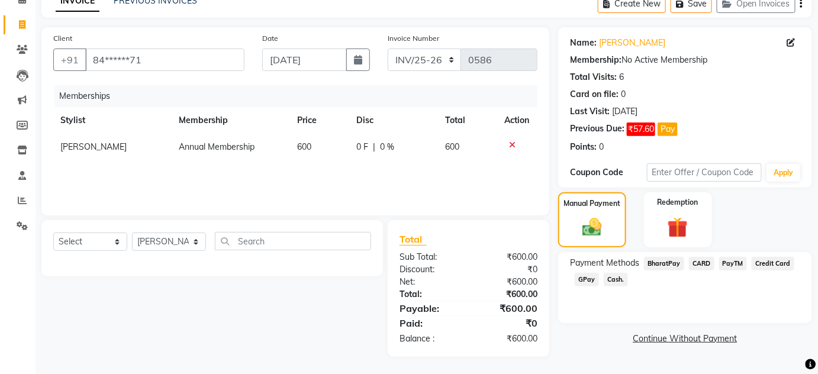
click at [616, 276] on span "Cash." at bounding box center [616, 280] width 24 height 14
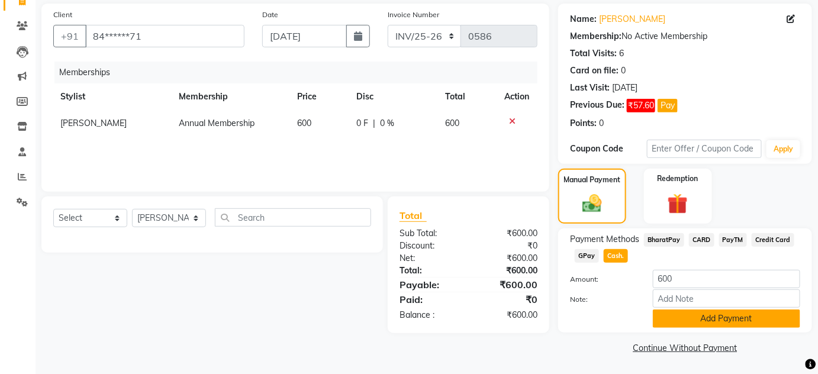
click at [670, 320] on button "Add Payment" at bounding box center [726, 319] width 147 height 18
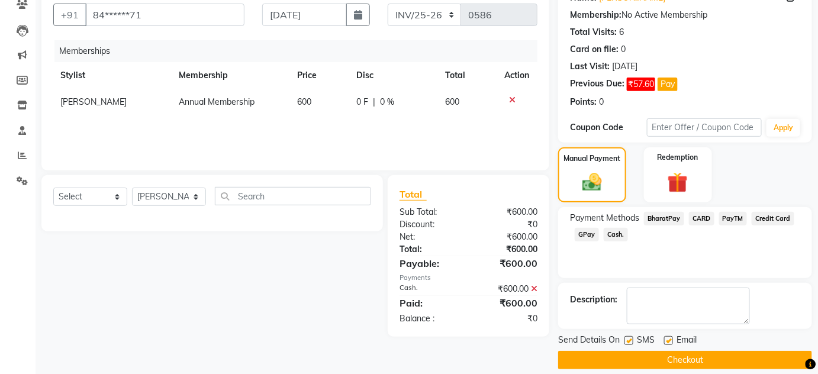
scroll to position [118, 0]
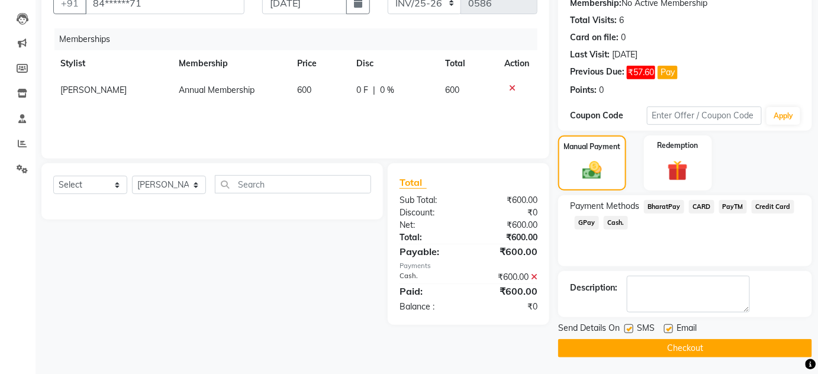
click at [679, 342] on button "Checkout" at bounding box center [685, 348] width 254 height 18
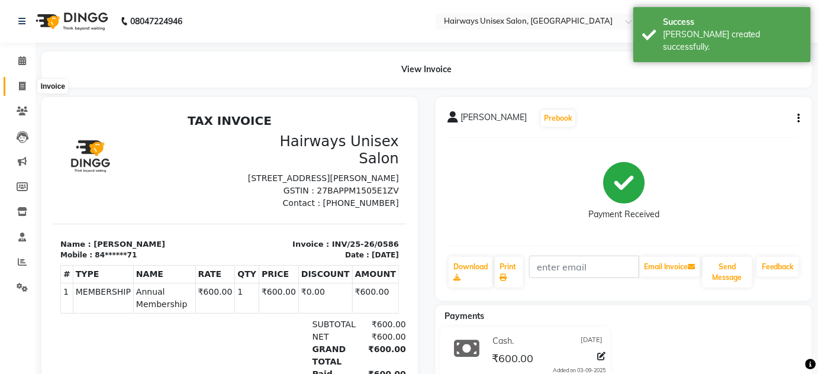
click at [20, 83] on icon at bounding box center [22, 86] width 7 height 9
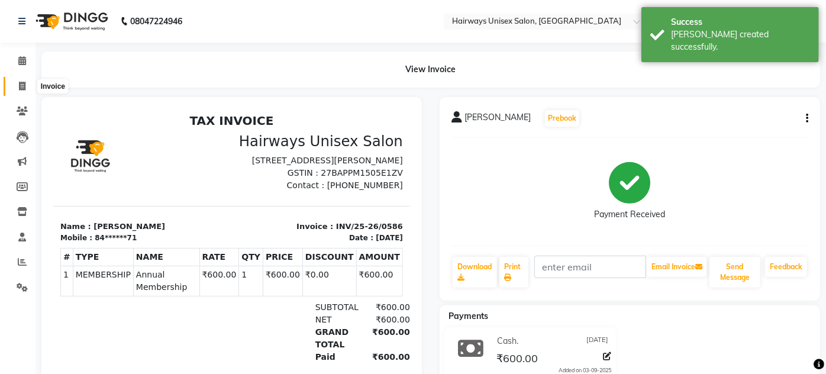
select select "8320"
select select "service"
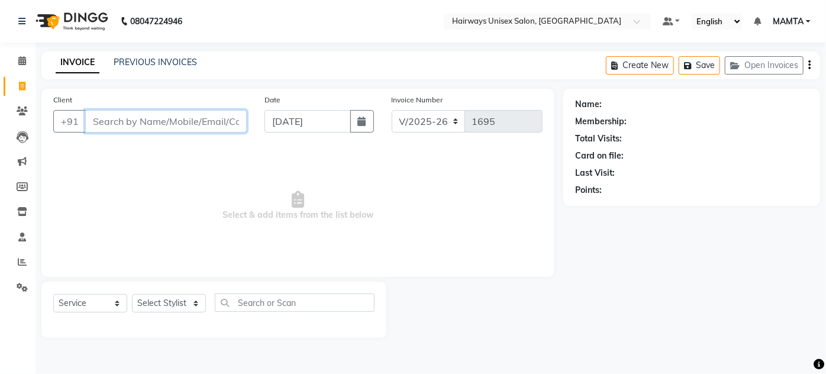
click at [157, 113] on input "Client" at bounding box center [166, 121] width 162 height 22
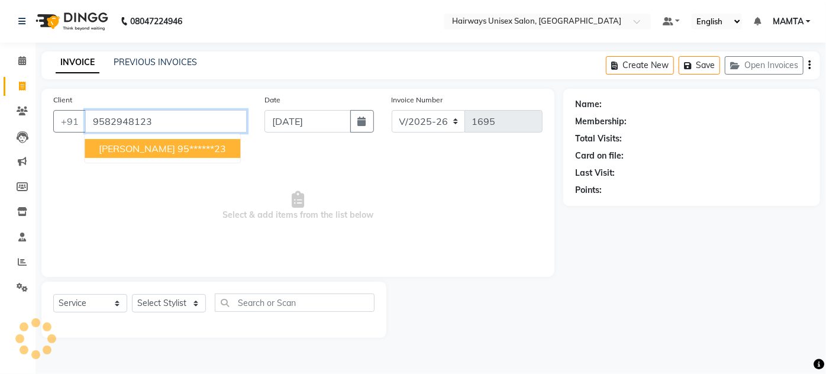
type input "9582948123"
select select "1: Object"
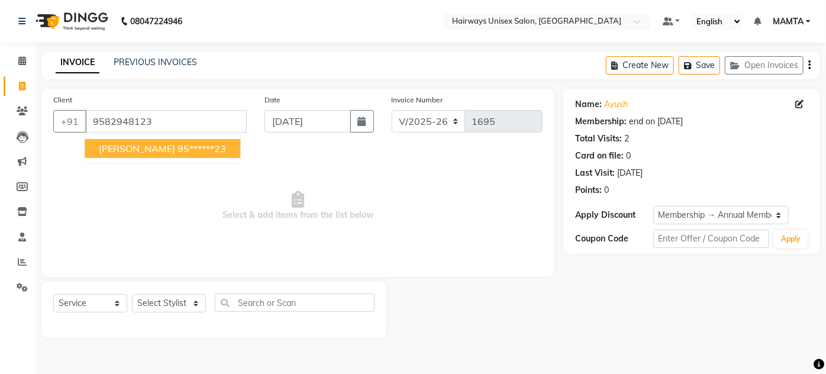
click at [121, 144] on span "[PERSON_NAME]" at bounding box center [137, 149] width 76 height 12
type input "95******23"
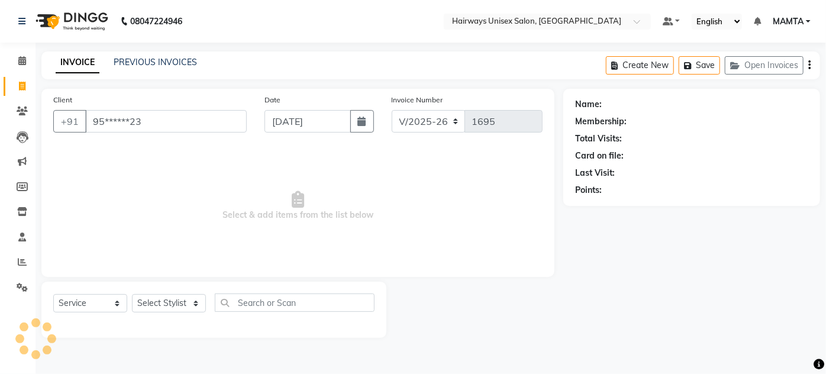
select select "1: Object"
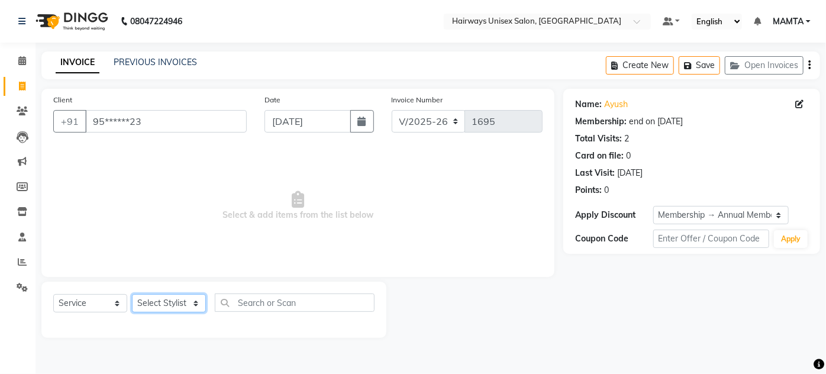
click at [194, 302] on select "Select Stylist [PERSON_NAME] [PERSON_NAME] [PERSON_NAME] MAMTA POOJA [PERSON_NA…" at bounding box center [169, 303] width 74 height 18
select select "81021"
click at [132, 294] on select "Select Stylist [PERSON_NAME] [PERSON_NAME] [PERSON_NAME] MAMTA POOJA [PERSON_NA…" at bounding box center [169, 303] width 74 height 18
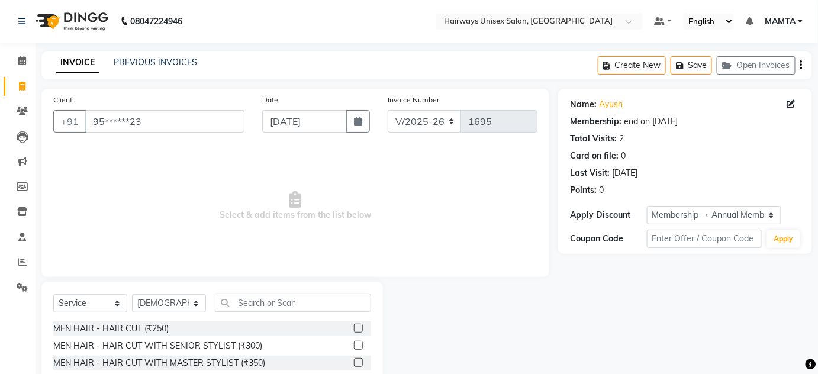
click at [231, 328] on div "MEN HAIR - HAIR CUT (₹250)" at bounding box center [212, 328] width 318 height 15
click at [354, 324] on label at bounding box center [358, 328] width 9 height 9
click at [354, 325] on input "checkbox" at bounding box center [358, 329] width 8 height 8
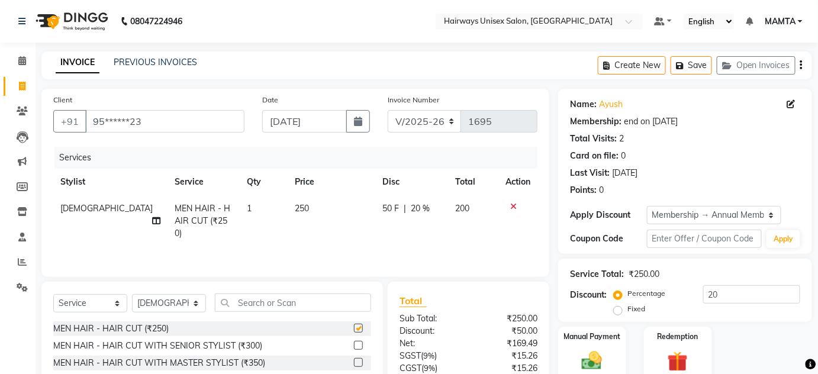
checkbox input "false"
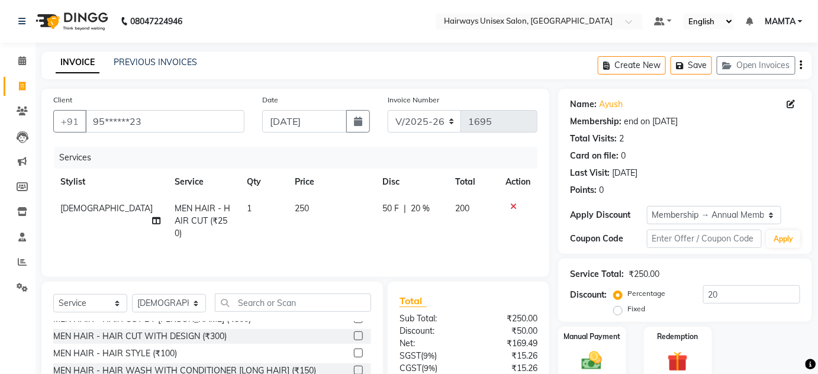
scroll to position [107, 0]
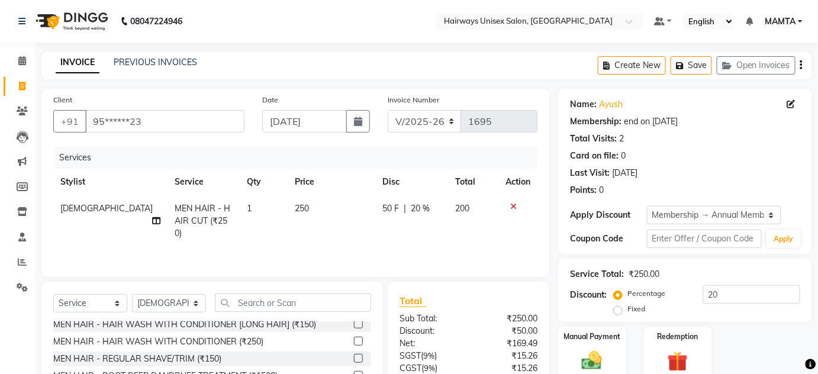
click at [354, 358] on label at bounding box center [358, 358] width 9 height 9
click at [354, 358] on input "checkbox" at bounding box center [358, 359] width 8 height 8
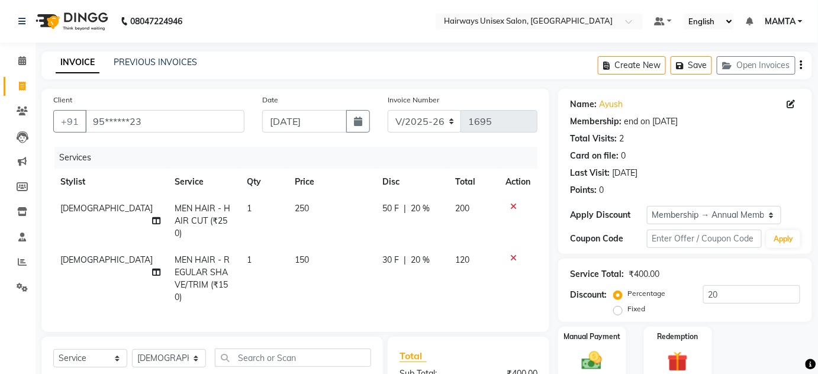
checkbox input "false"
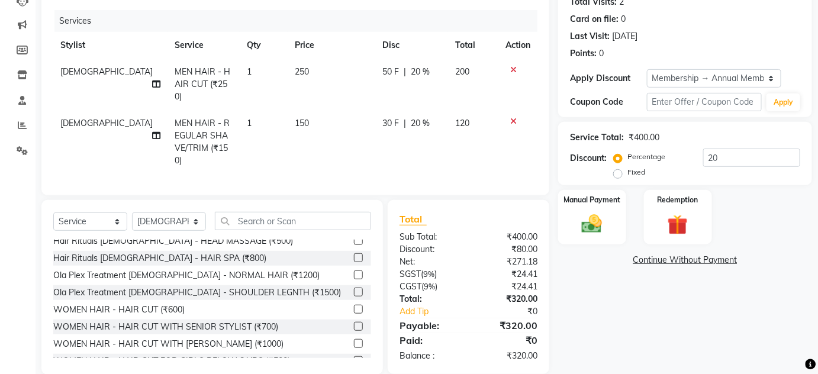
scroll to position [138, 0]
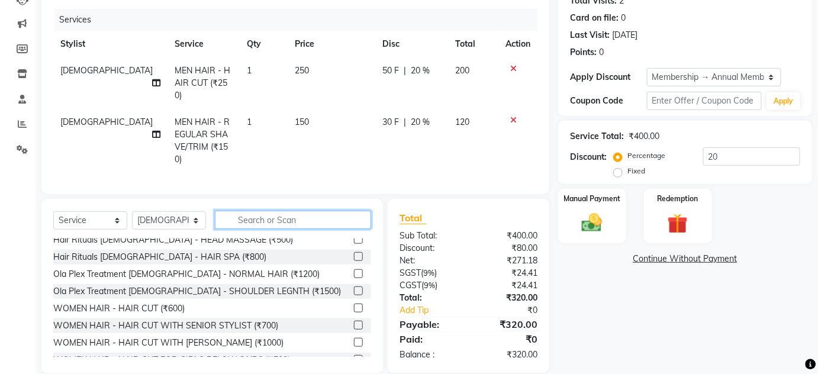
click at [272, 211] on input "text" at bounding box center [293, 220] width 156 height 18
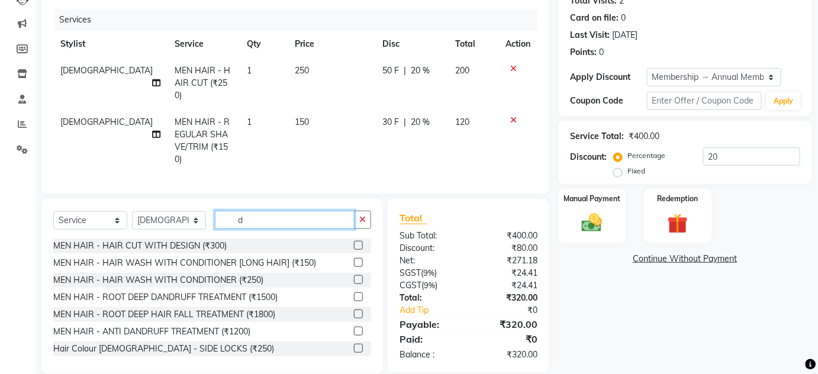
type input "d"
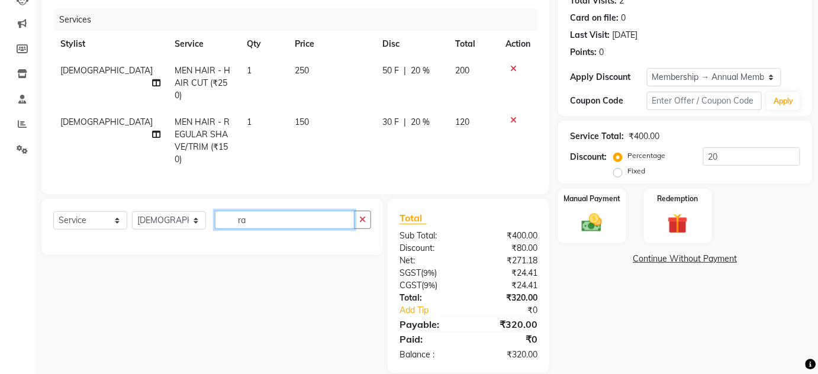
type input "r"
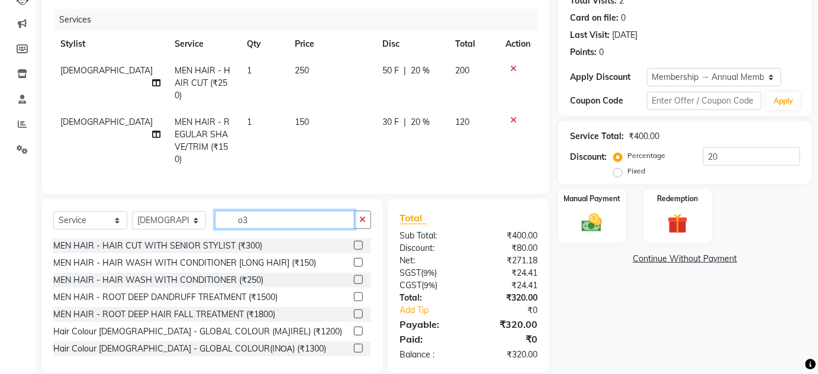
scroll to position [137, 0]
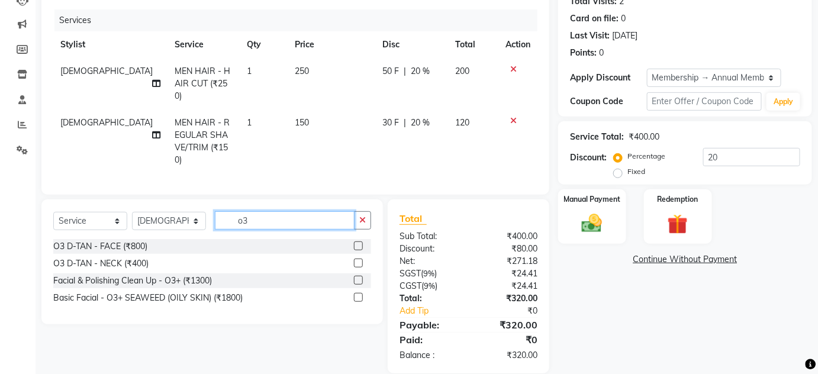
type input "o3"
click at [355, 242] on label at bounding box center [358, 246] width 9 height 9
click at [355, 243] on input "checkbox" at bounding box center [358, 247] width 8 height 8
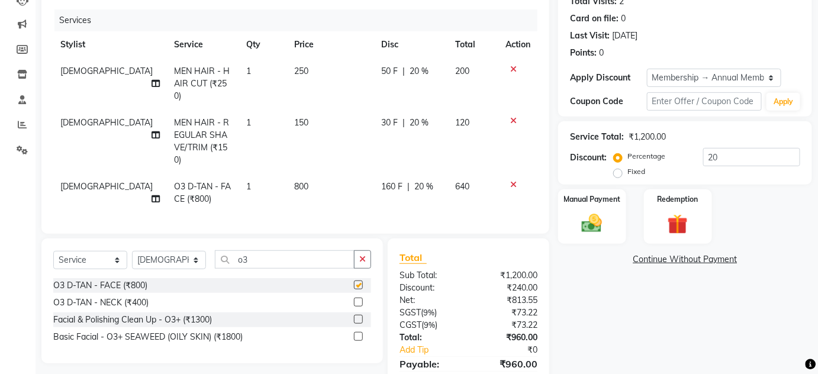
checkbox input "false"
click at [294, 181] on span "800" at bounding box center [301, 186] width 14 height 11
select select "81021"
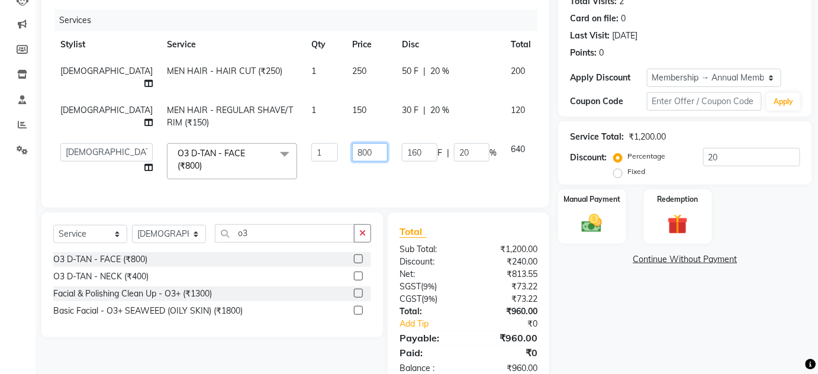
click at [352, 143] on input "800" at bounding box center [370, 152] width 36 height 18
type input "8"
type input "1000"
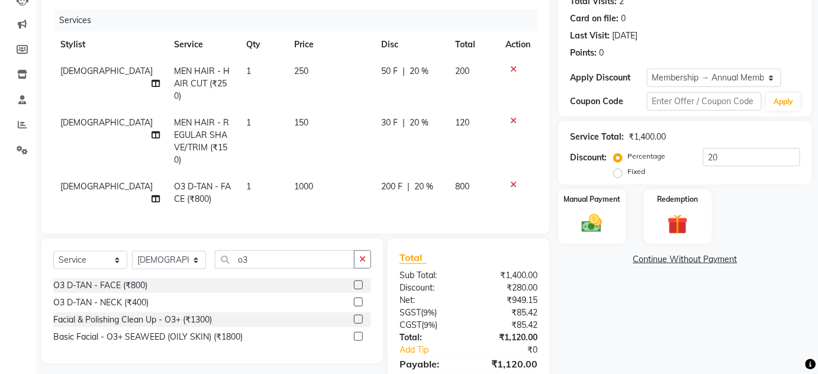
click at [426, 173] on td "200 F | 20 %" at bounding box center [411, 192] width 75 height 39
select select "81021"
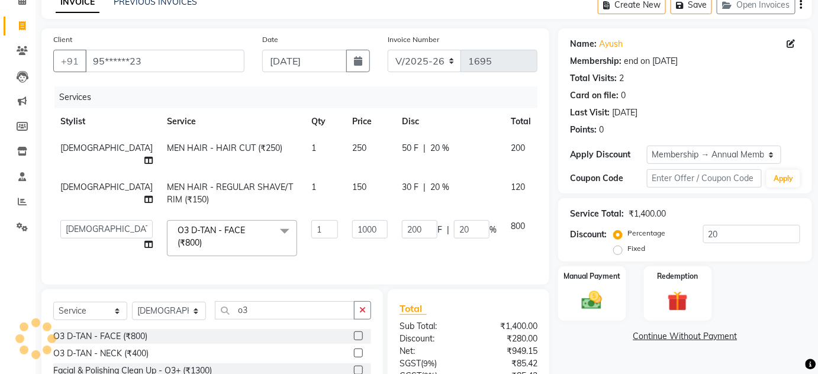
scroll to position [0, 0]
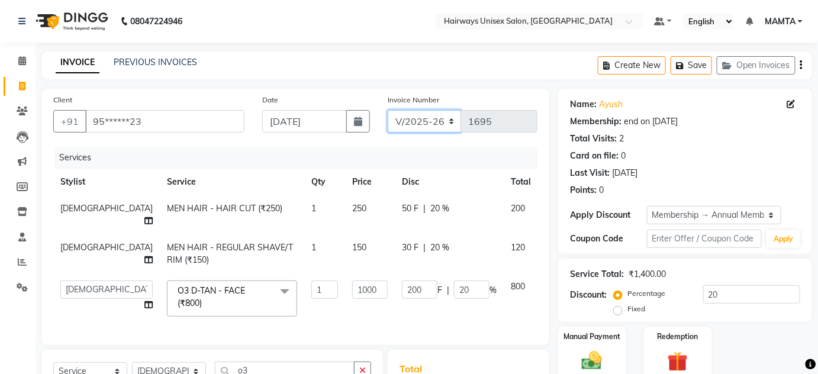
click at [399, 121] on select "INV/25-26 V/2025-26" at bounding box center [425, 121] width 74 height 22
click at [352, 208] on span "250" at bounding box center [359, 208] width 14 height 11
select select "81021"
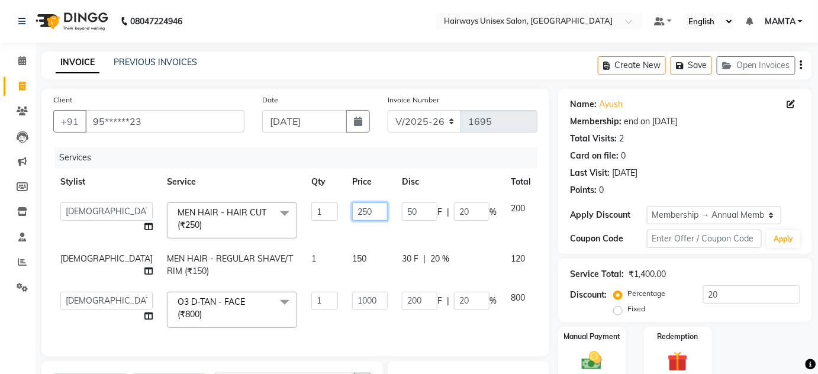
click at [352, 210] on input "250" at bounding box center [370, 211] width 36 height 18
click at [352, 218] on input "25" at bounding box center [370, 211] width 36 height 18
click at [352, 209] on input "25" at bounding box center [370, 211] width 36 height 18
type input "2"
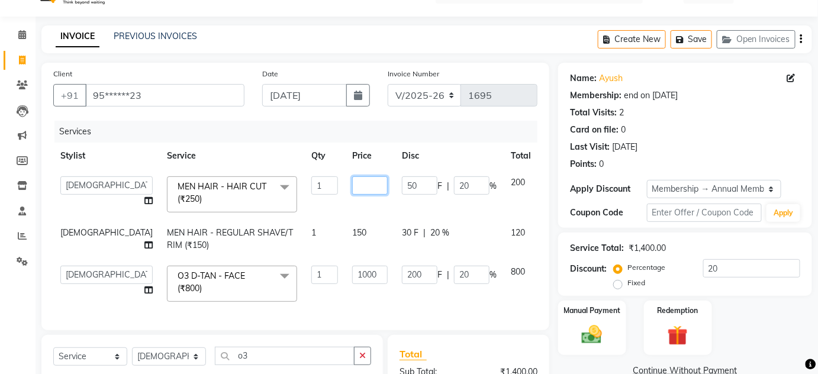
scroll to position [24, 0]
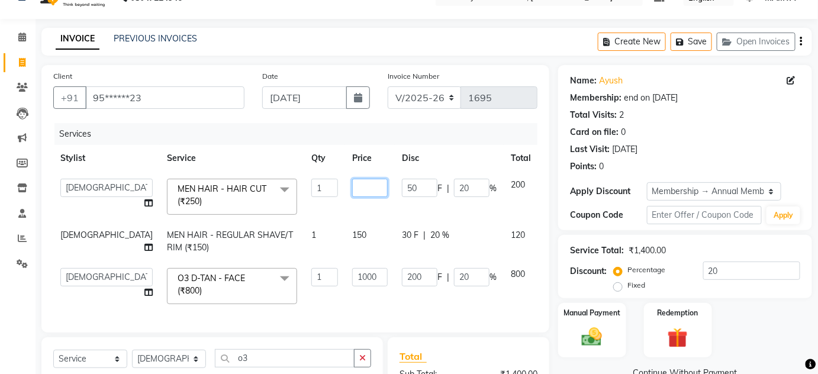
click at [352, 184] on input "number" at bounding box center [370, 188] width 36 height 18
click at [352, 188] on input "number" at bounding box center [370, 188] width 36 height 18
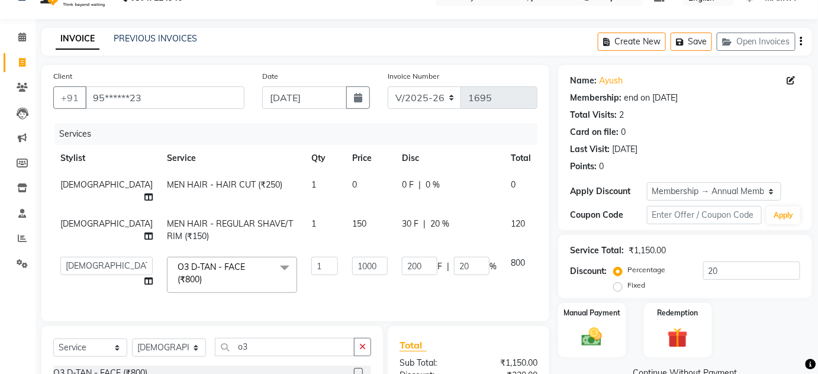
click at [550, 181] on icon at bounding box center [553, 183] width 7 height 8
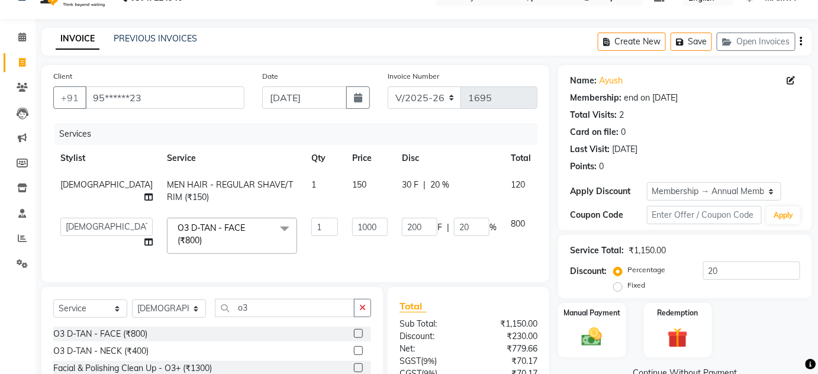
click at [550, 183] on icon at bounding box center [553, 183] width 7 height 8
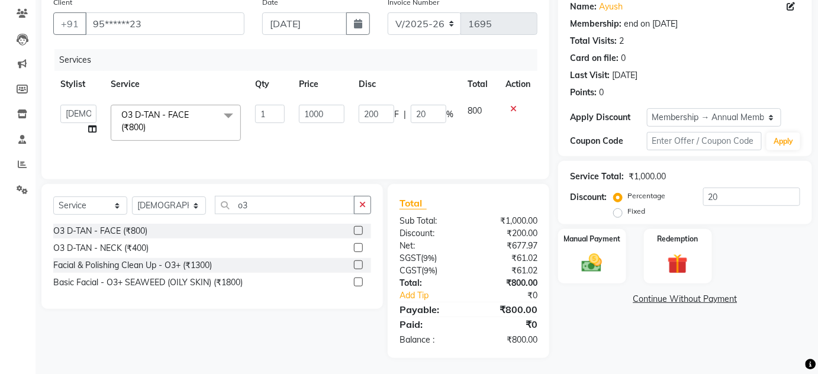
scroll to position [99, 0]
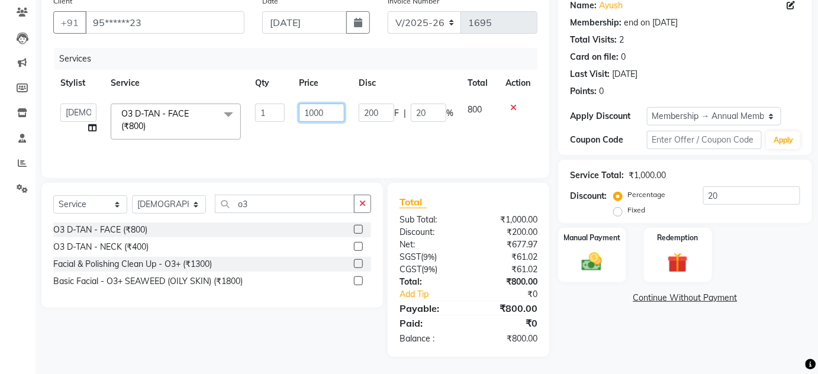
click at [330, 114] on input "1000" at bounding box center [322, 113] width 46 height 18
type input "1"
type input "1142"
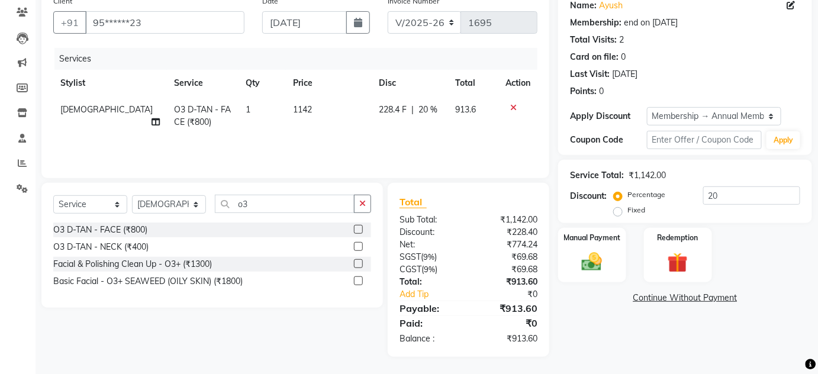
click at [336, 131] on td "1142" at bounding box center [329, 115] width 86 height 39
select select "81021"
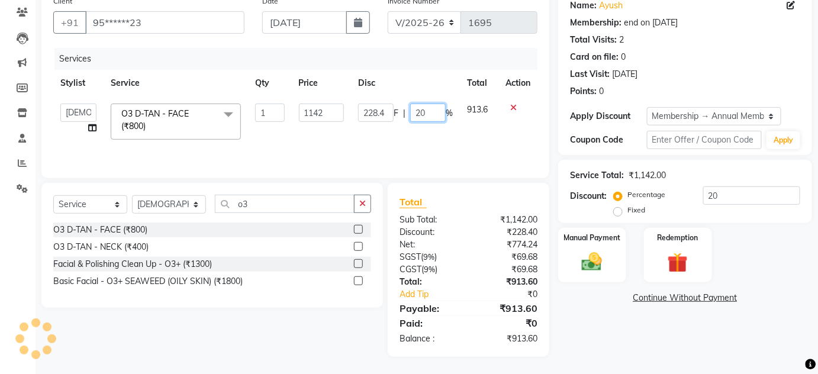
click at [429, 111] on input "20" at bounding box center [428, 113] width 36 height 18
type input "2"
type input "18"
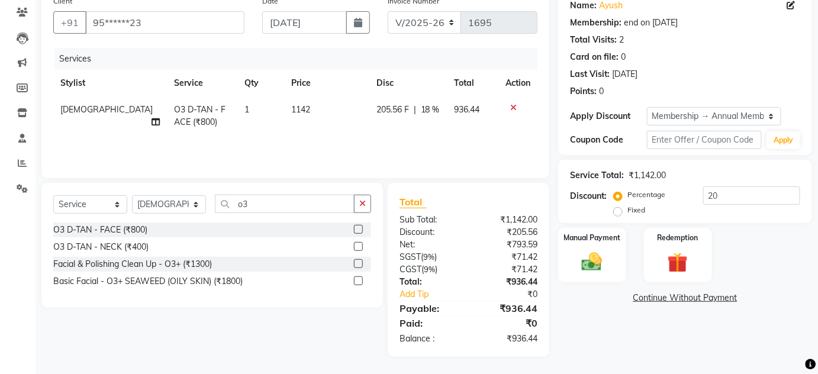
click at [429, 141] on div "Services Stylist Service Qty Price Disc Total Action [PERSON_NAME] O3 [PERSON_N…" at bounding box center [295, 107] width 484 height 118
click at [300, 107] on td "1142" at bounding box center [327, 115] width 85 height 39
select select "81021"
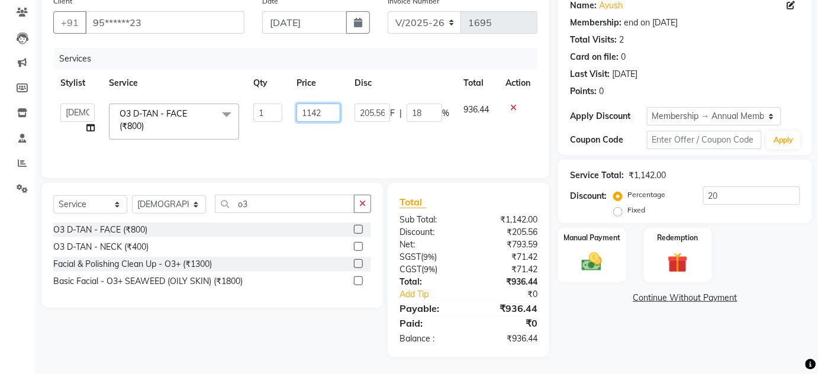
click at [320, 114] on input "1142" at bounding box center [319, 113] width 44 height 18
type input "1180"
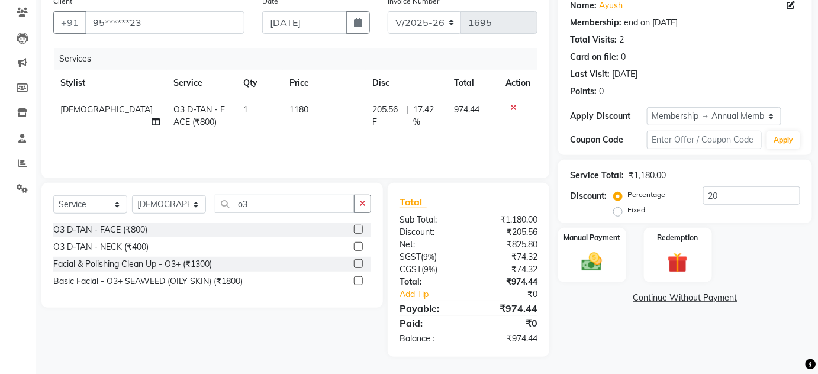
click at [327, 137] on div "Services Stylist Service Qty Price Disc Total Action [PERSON_NAME] O3 [PERSON_N…" at bounding box center [295, 107] width 484 height 118
click at [298, 108] on td "1180" at bounding box center [324, 115] width 83 height 39
select select "81021"
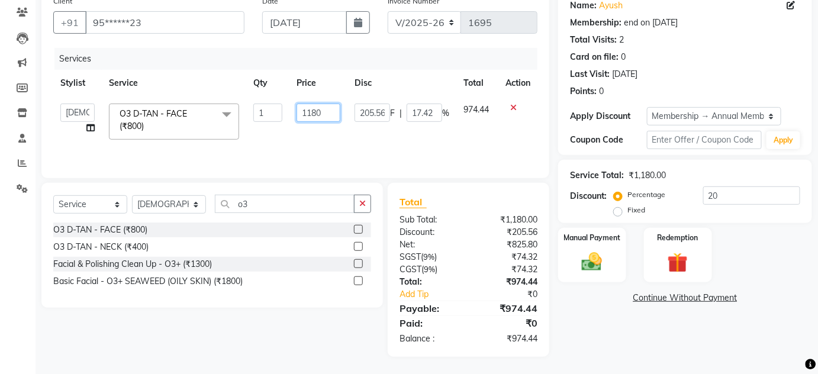
click at [326, 112] on input "1180" at bounding box center [319, 113] width 44 height 18
type input "1170"
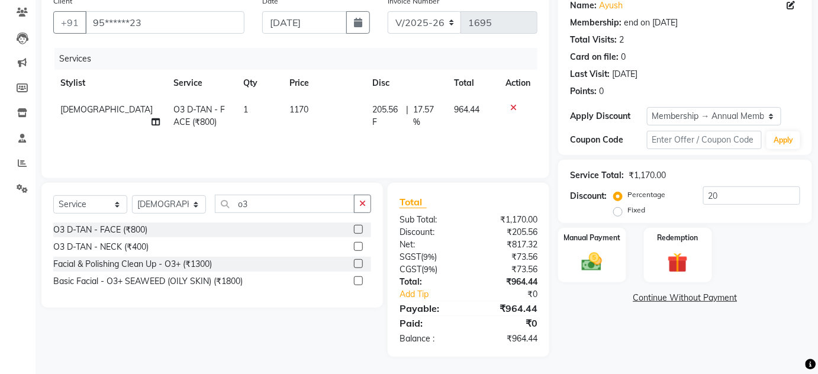
click at [326, 142] on div "Services Stylist Service Qty Price Disc Total Action [PERSON_NAME] O3 [PERSON_N…" at bounding box center [295, 107] width 484 height 118
click at [297, 108] on td "1170" at bounding box center [324, 115] width 83 height 39
select select "81021"
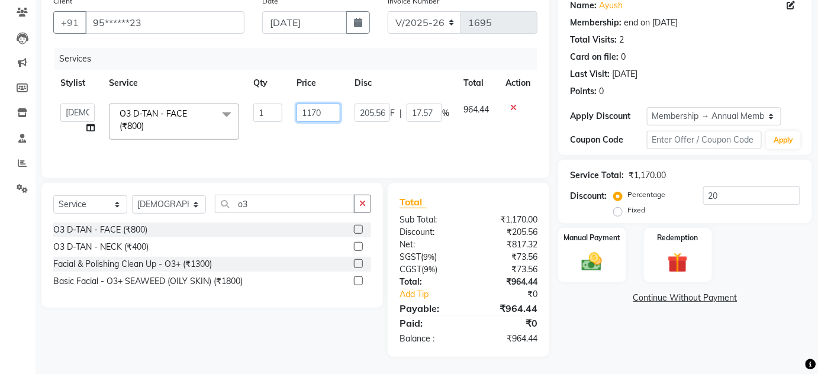
click at [323, 112] on input "1170" at bounding box center [319, 113] width 44 height 18
type input "1172"
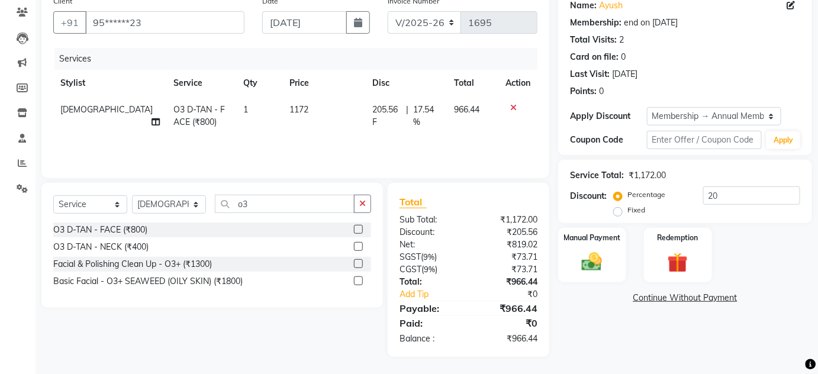
click at [360, 147] on div "Services Stylist Service Qty Price Disc Total Action [PERSON_NAME] O3 [PERSON_N…" at bounding box center [295, 107] width 484 height 118
click at [297, 110] on td "1172" at bounding box center [324, 115] width 83 height 39
select select "81021"
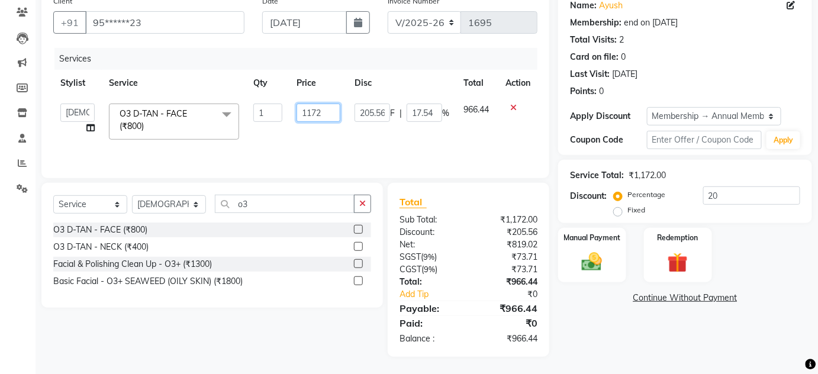
click at [320, 113] on input "1172" at bounding box center [319, 113] width 44 height 18
type input "1173"
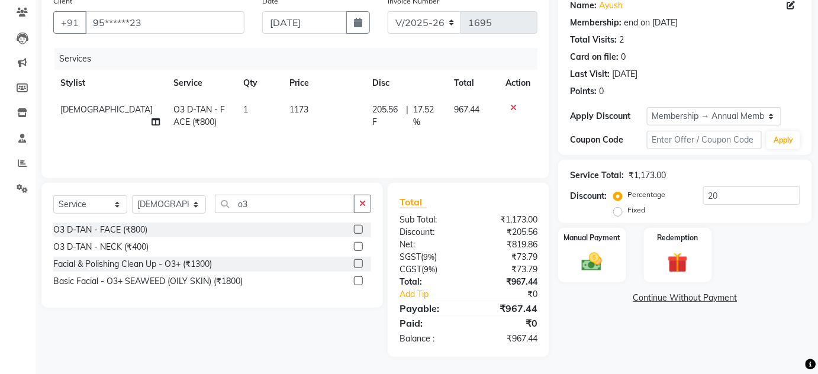
click at [337, 149] on div "Services Stylist Service Qty Price Disc Total Action [PERSON_NAME] O3 [PERSON_N…" at bounding box center [295, 107] width 484 height 118
click at [298, 108] on td "1173" at bounding box center [324, 115] width 83 height 39
select select "81021"
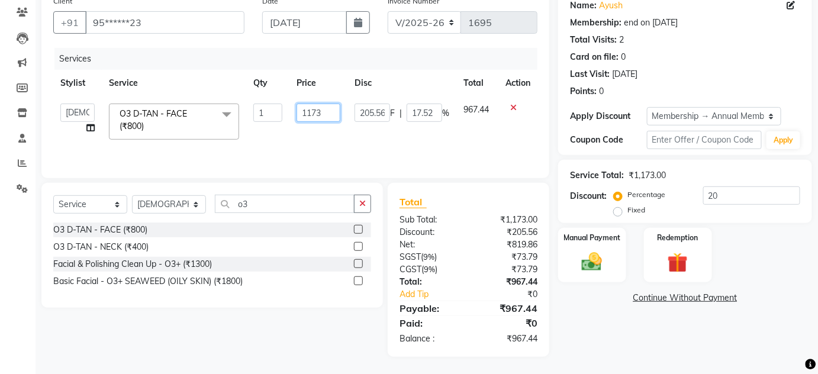
click at [327, 115] on input "1173" at bounding box center [319, 113] width 44 height 18
type input "1174"
click at [363, 143] on div "Services Stylist Service Qty Price Disc Total Action [PERSON_NAME] [PERSON_NAME…" at bounding box center [295, 107] width 484 height 118
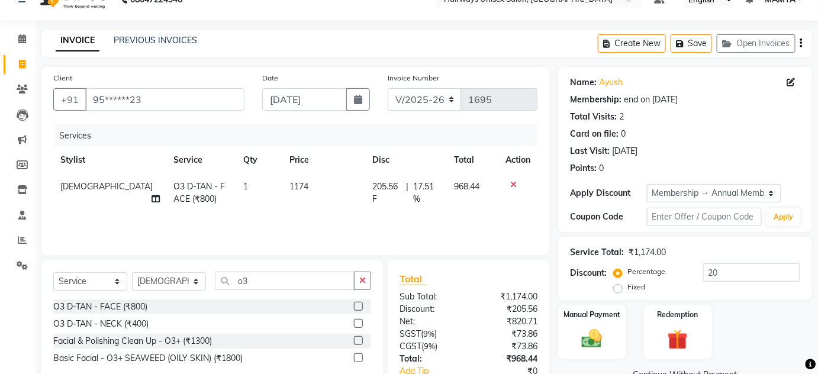
scroll to position [0, 0]
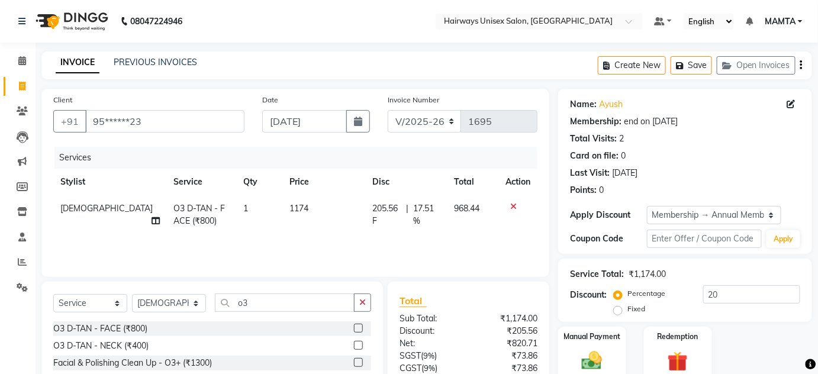
click at [514, 204] on icon at bounding box center [513, 206] width 7 height 8
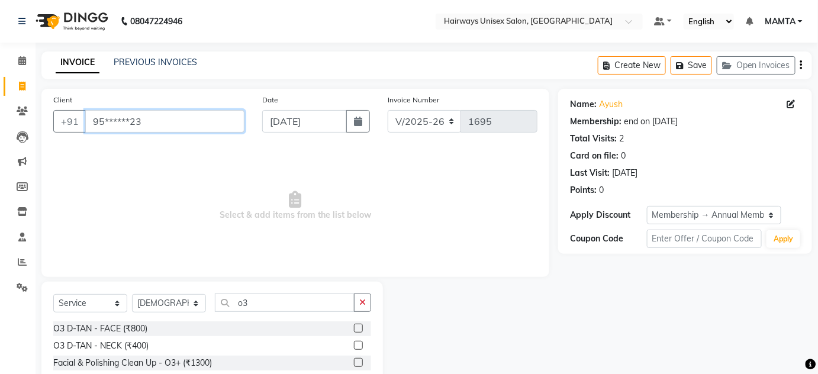
click at [165, 118] on input "95******23" at bounding box center [164, 121] width 159 height 22
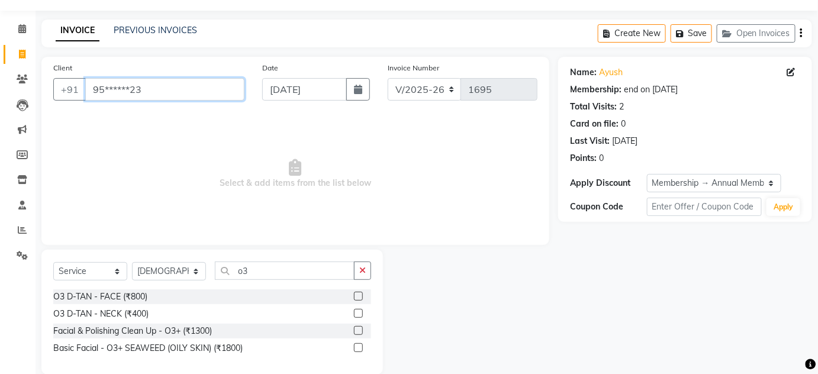
scroll to position [50, 0]
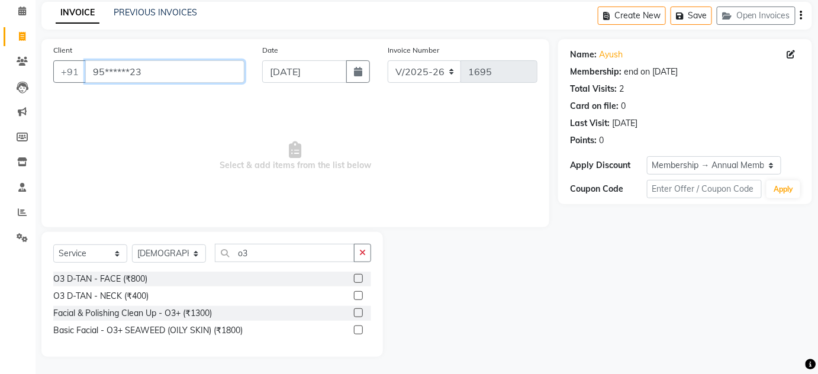
click at [185, 72] on input "95******23" at bounding box center [164, 71] width 159 height 22
type input "9"
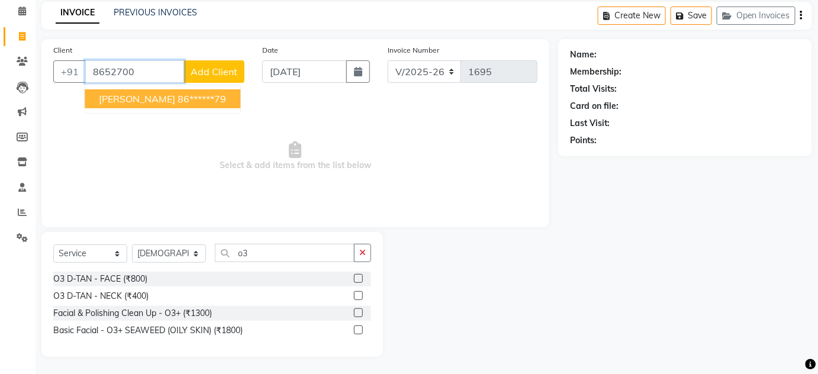
click at [178, 94] on ngb-highlight "86******79" at bounding box center [202, 99] width 49 height 12
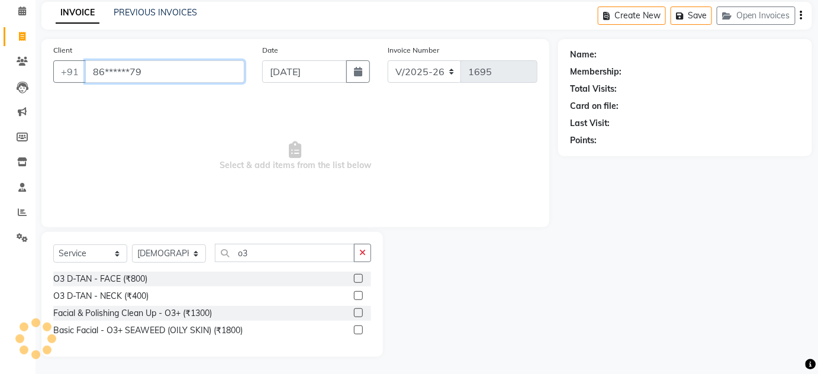
type input "86******79"
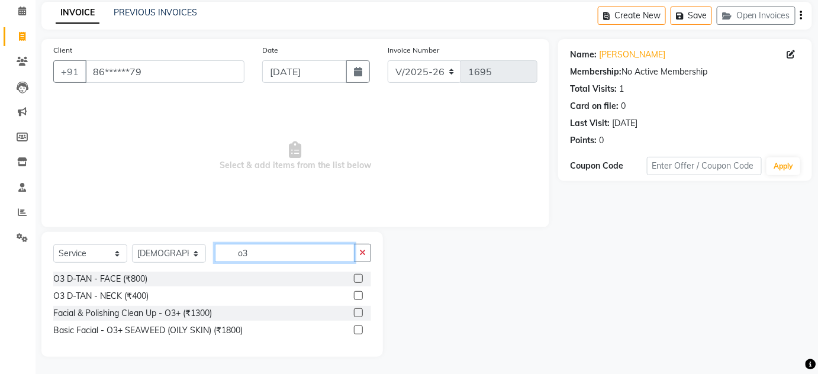
click at [323, 249] on input "o3" at bounding box center [285, 253] width 140 height 18
type input "o"
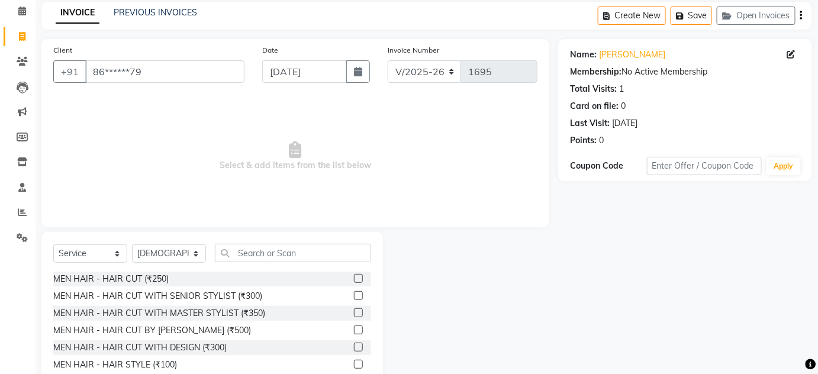
click at [354, 276] on label at bounding box center [358, 278] width 9 height 9
click at [354, 276] on input "checkbox" at bounding box center [358, 279] width 8 height 8
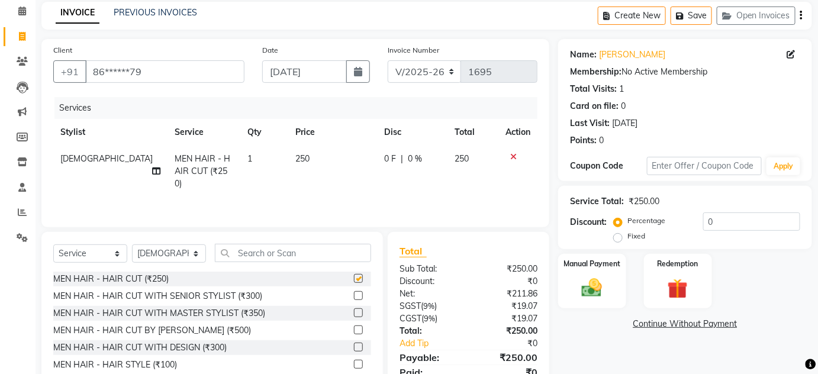
checkbox input "false"
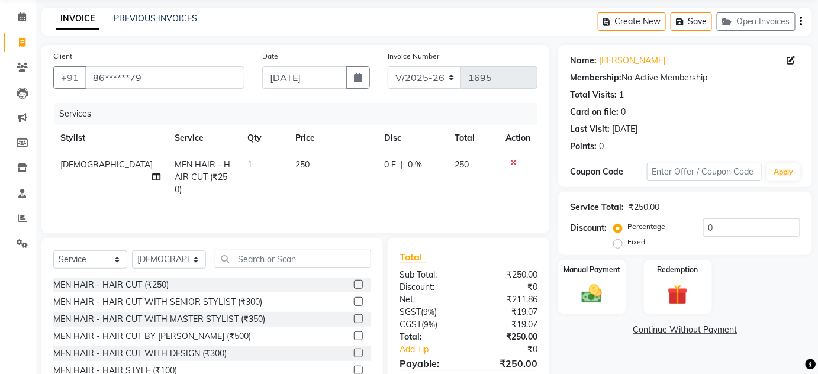
scroll to position [0, 0]
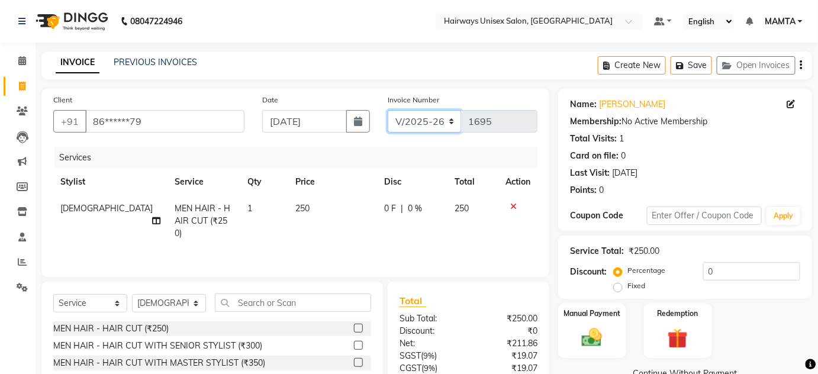
click at [400, 123] on select "INV/25-26 V/2025-26" at bounding box center [425, 121] width 74 height 22
select select "8645"
click at [388, 110] on select "INV/25-26 V/2025-26" at bounding box center [425, 121] width 74 height 22
type input "0587"
click at [802, 65] on icon "button" at bounding box center [801, 65] width 2 height 1
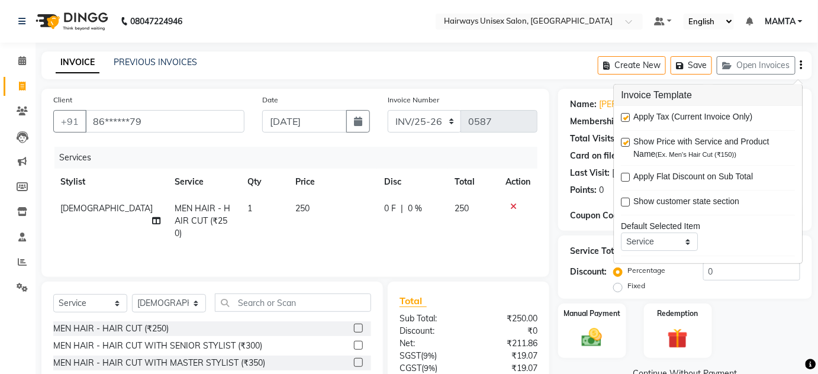
click at [624, 116] on label at bounding box center [626, 117] width 9 height 9
click at [624, 116] on input "checkbox" at bounding box center [626, 118] width 8 height 8
checkbox input "false"
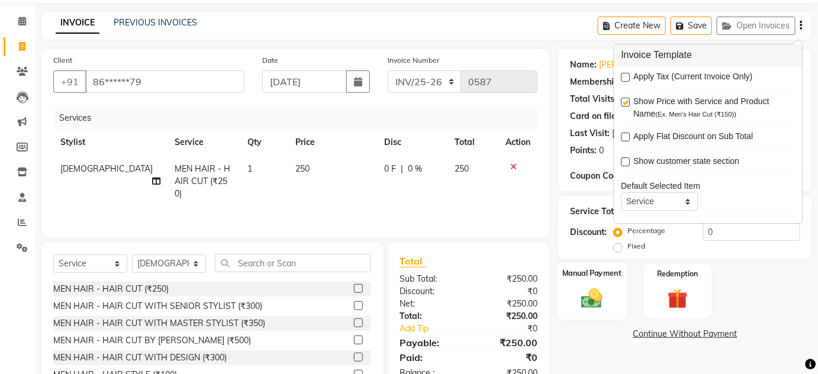
scroll to position [99, 0]
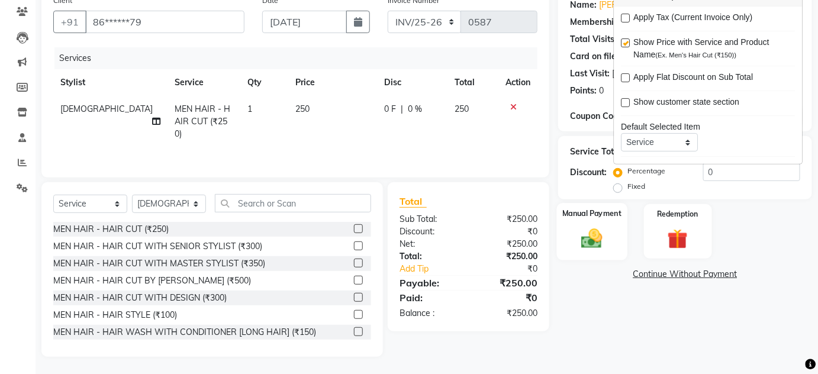
click at [590, 236] on img at bounding box center [592, 238] width 34 height 24
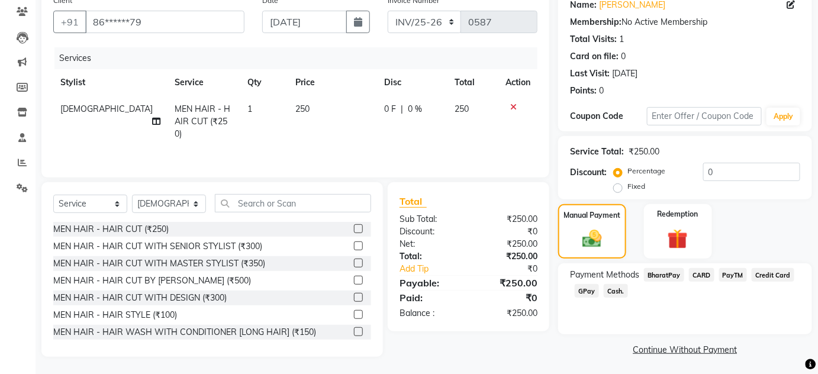
click at [620, 289] on span "Cash." at bounding box center [616, 291] width 24 height 14
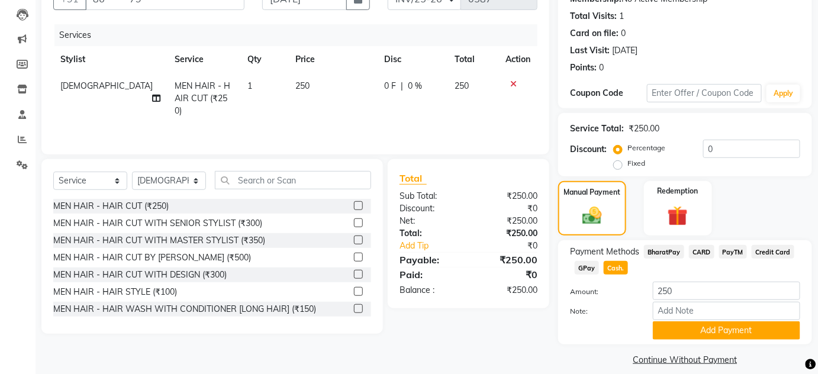
scroll to position [134, 0]
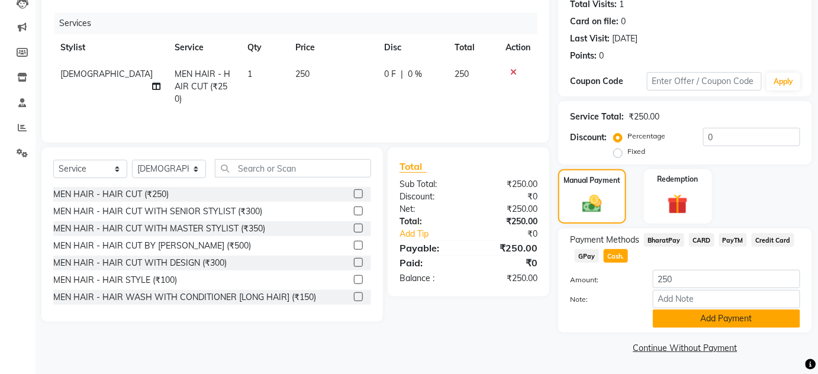
click at [655, 318] on button "Add Payment" at bounding box center [726, 319] width 147 height 18
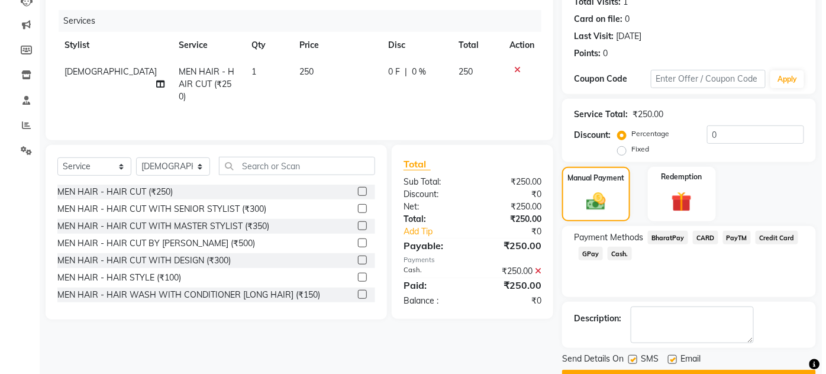
scroll to position [0, 0]
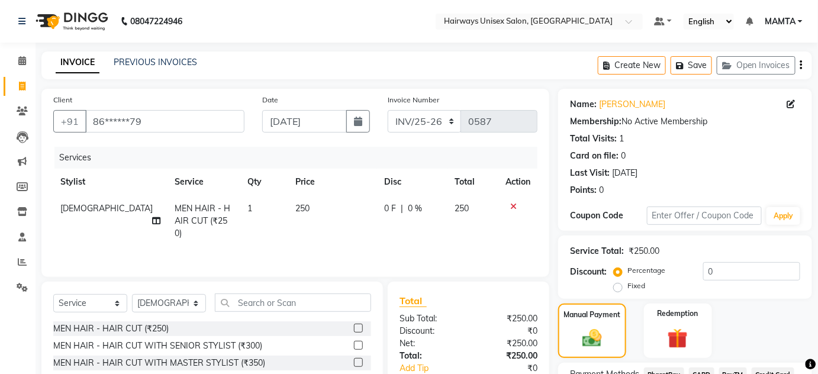
click at [511, 206] on icon at bounding box center [513, 206] width 7 height 8
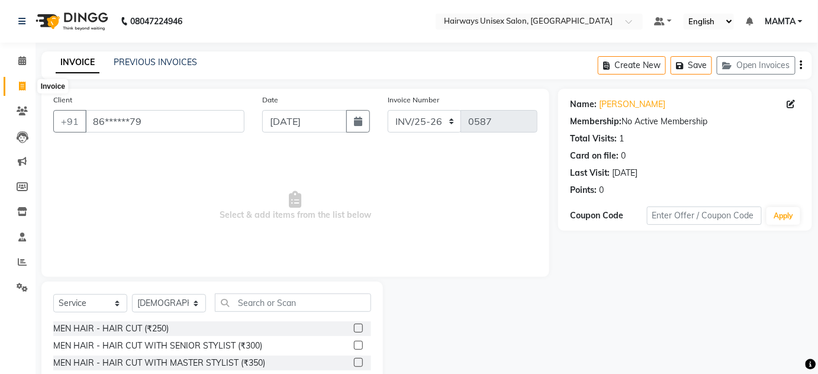
click at [17, 83] on span at bounding box center [22, 87] width 21 height 14
select select "service"
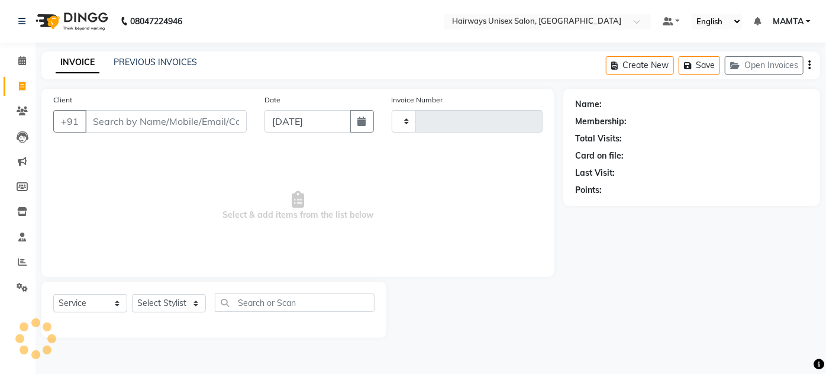
type input "1695"
select select "8320"
